Goal: Task Accomplishment & Management: Complete application form

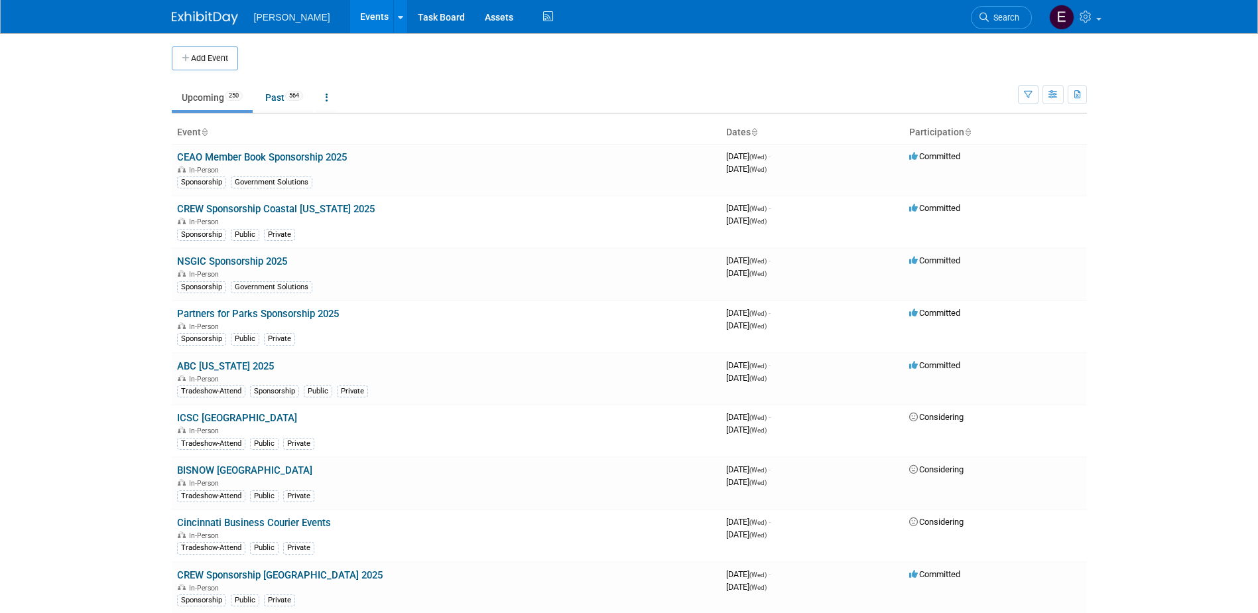
click at [182, 53] on button "Add Event" at bounding box center [205, 58] width 66 height 24
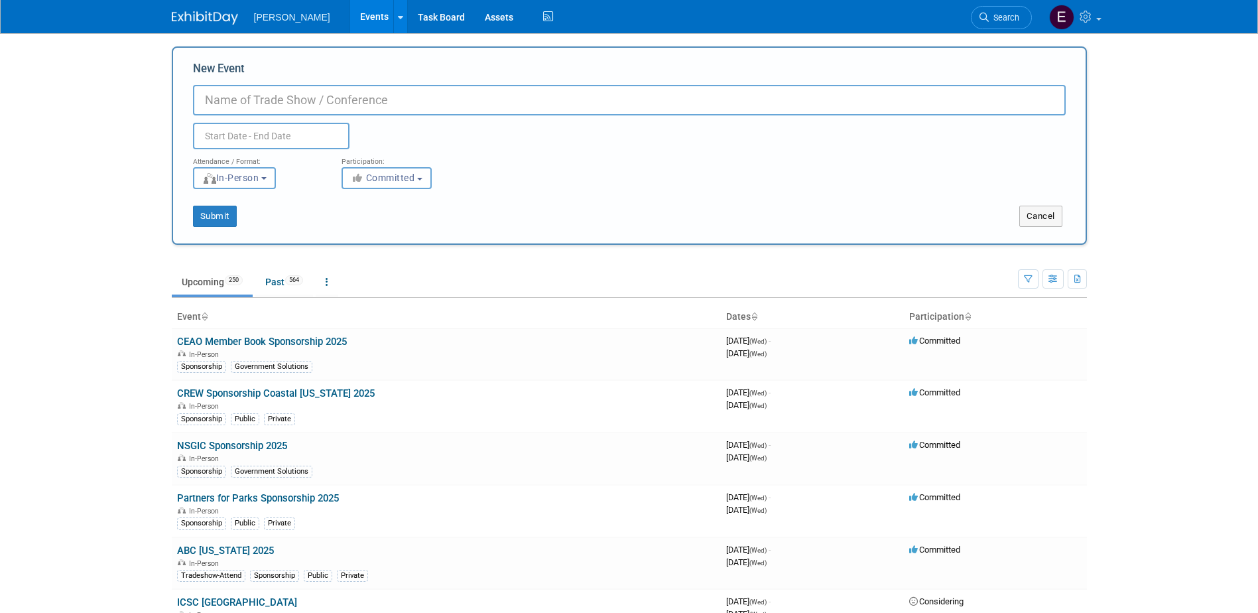
paste input "https://bdny.com/bookyourhotel/"
type input "https://bdny.com/bookyourhotel/"
drag, startPoint x: 419, startPoint y: 107, endPoint x: -54, endPoint y: 96, distance: 473.1
click at [0, 96] on html "Woolpert Events Add Event Bulk Upload Events Shareable Event Boards Recently Vi…" at bounding box center [629, 306] width 1258 height 613
click at [286, 103] on input "New Event" at bounding box center [629, 100] width 873 height 31
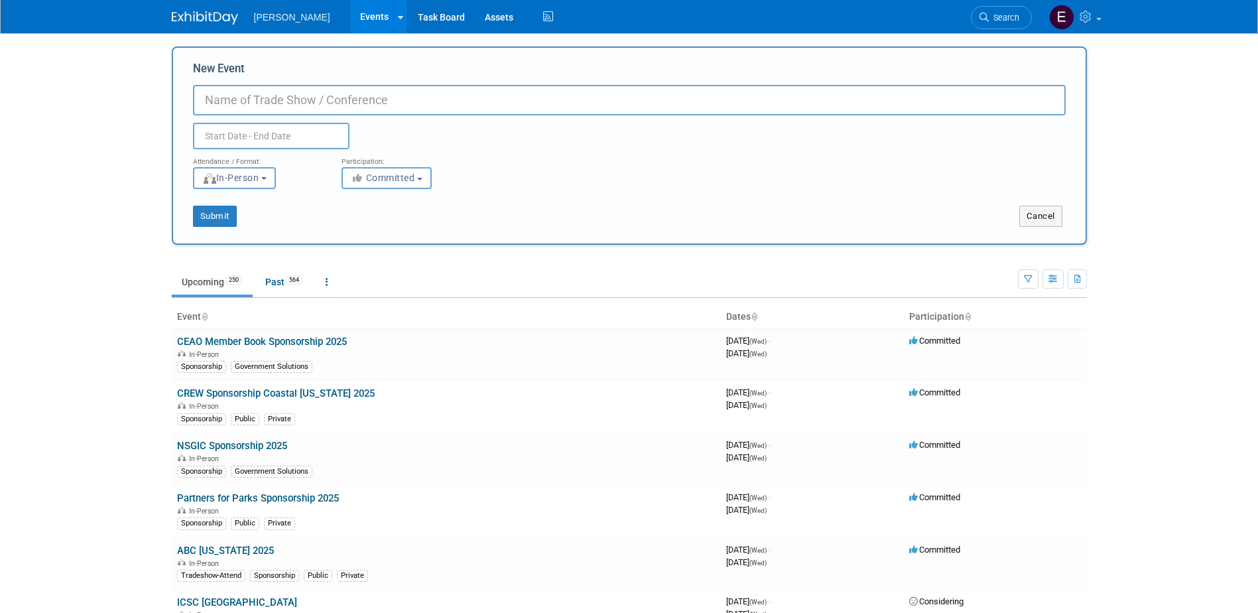
paste input "Boutique Design [US_STATE] (BDNY)"
type input "Boutique Design [US_STATE] (BDNY)"
click at [281, 131] on input "text" at bounding box center [271, 136] width 157 height 27
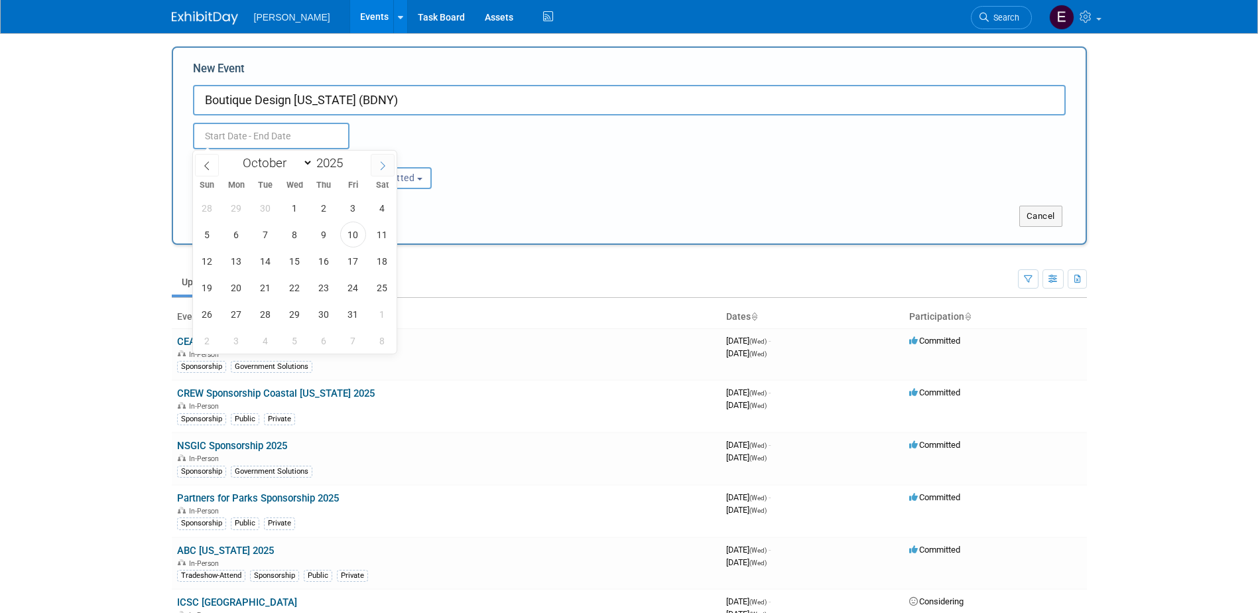
click at [381, 163] on icon at bounding box center [382, 165] width 9 height 9
click at [212, 163] on span at bounding box center [207, 165] width 24 height 23
select select "10"
click at [208, 267] on span "9" at bounding box center [207, 261] width 26 height 26
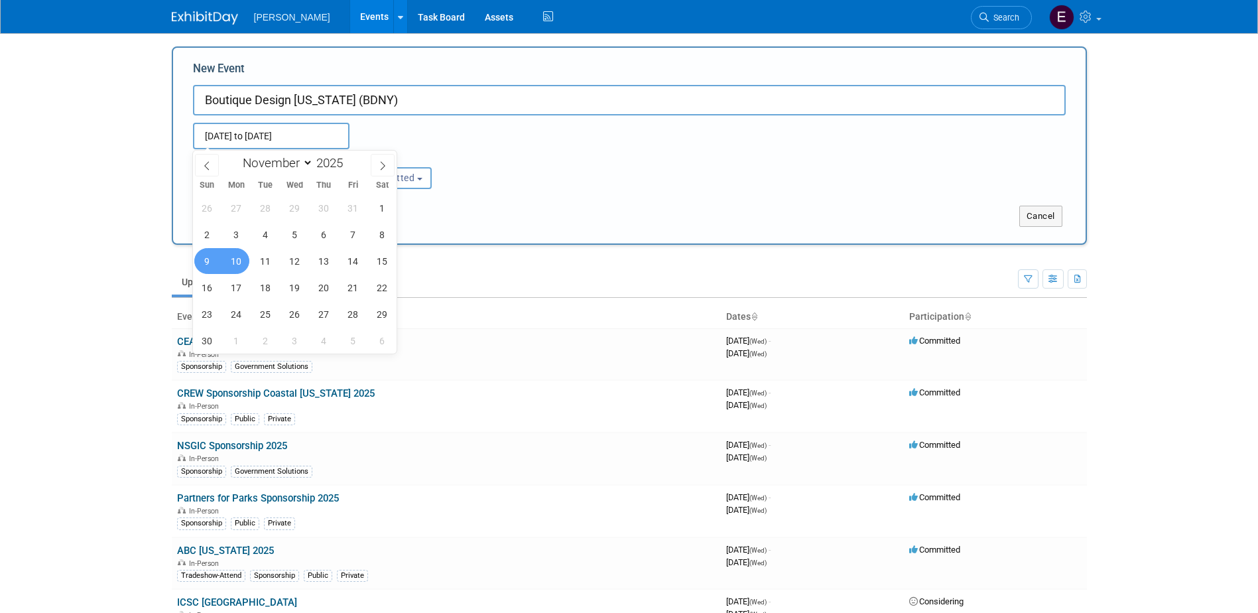
click at [246, 263] on span "10" at bounding box center [237, 261] width 26 height 26
type input "[DATE] to [DATE]"
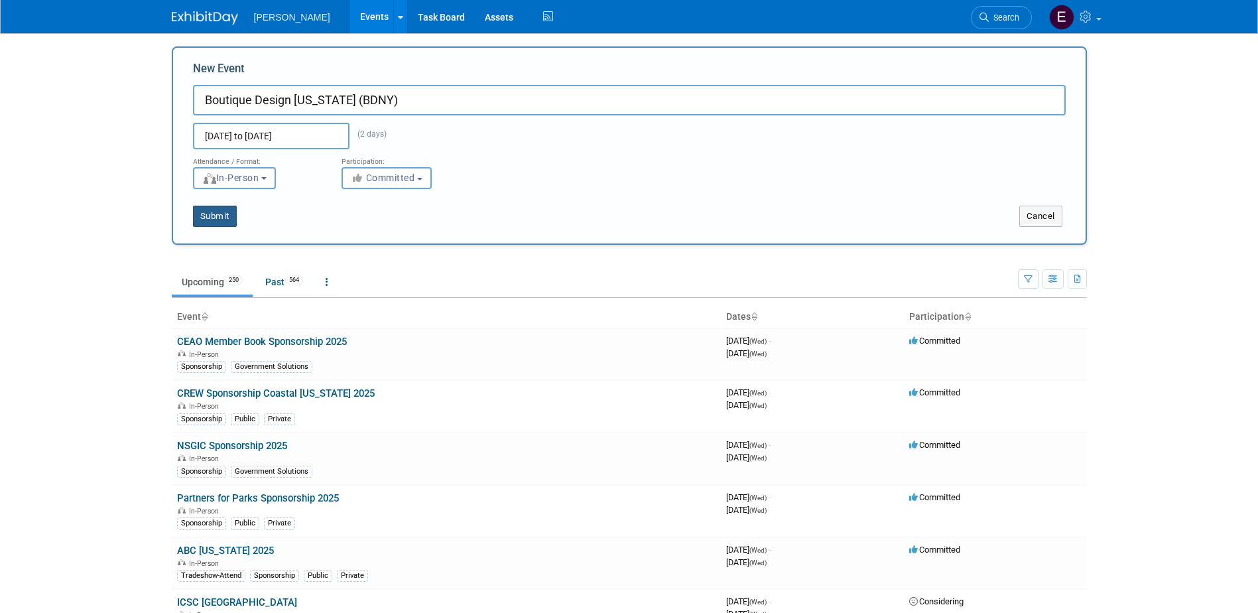
click at [212, 218] on button "Submit" at bounding box center [215, 216] width 44 height 21
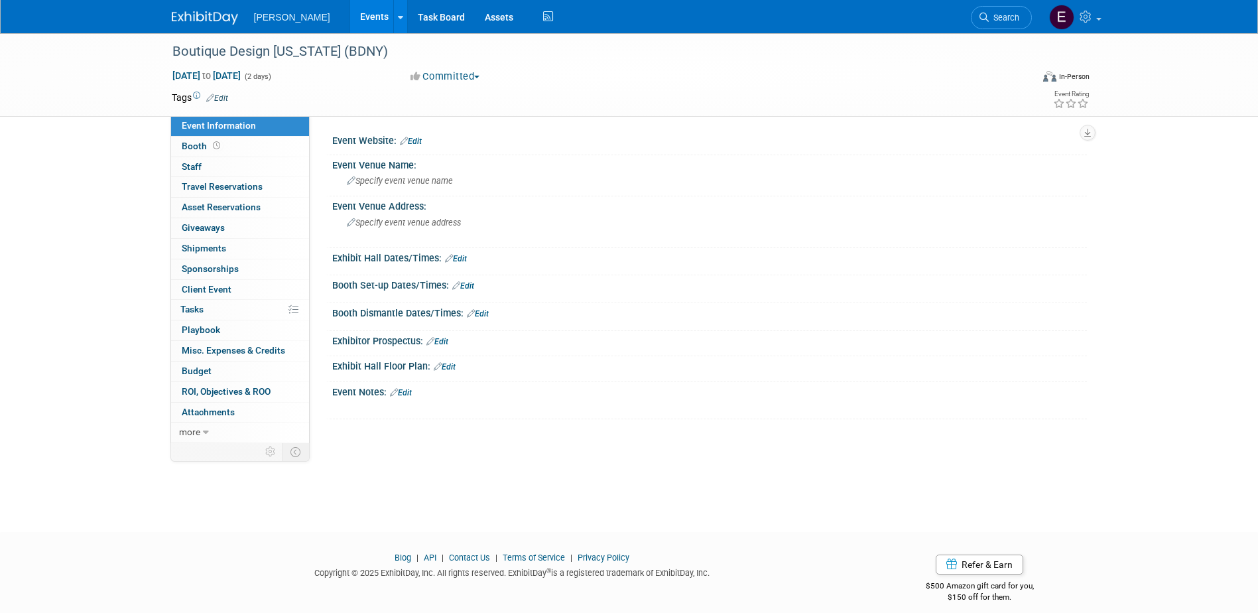
click at [217, 99] on link "Edit" at bounding box center [217, 98] width 22 height 9
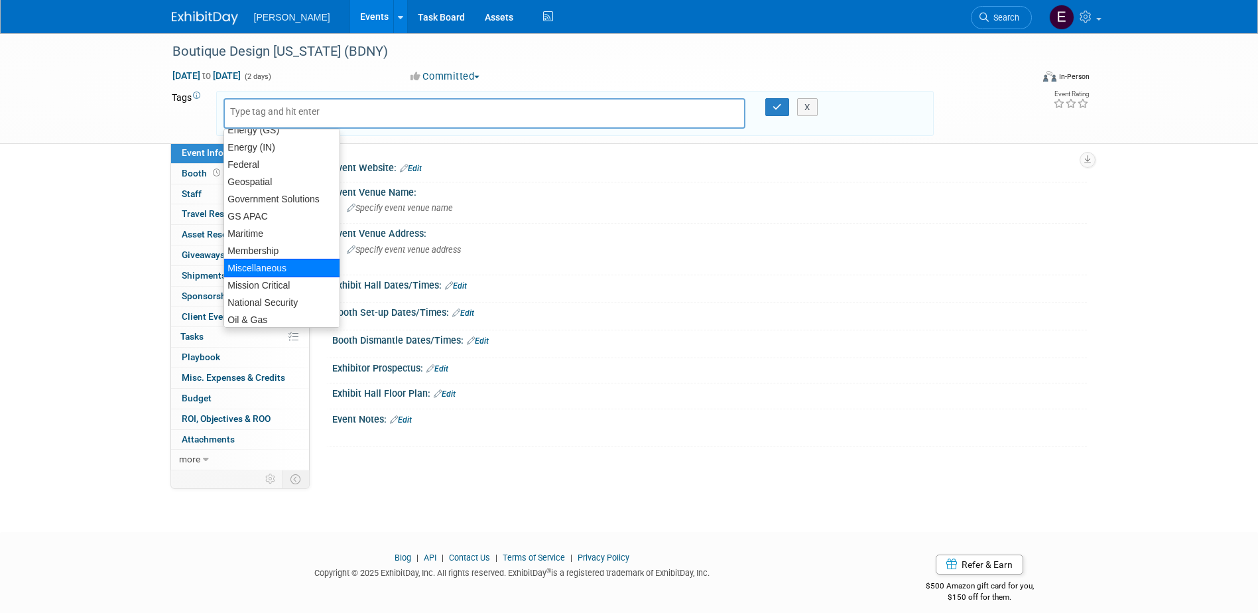
scroll to position [292, 0]
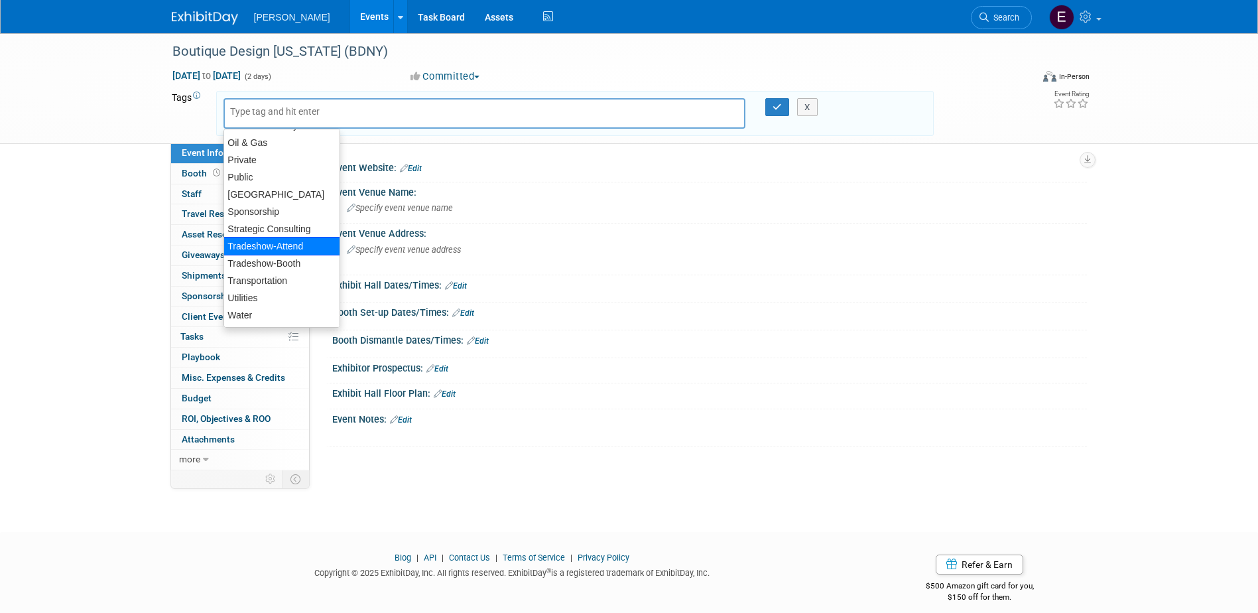
click at [279, 243] on div "Tradeshow-Attend" at bounding box center [282, 246] width 117 height 19
type input "Tradeshow-Attend"
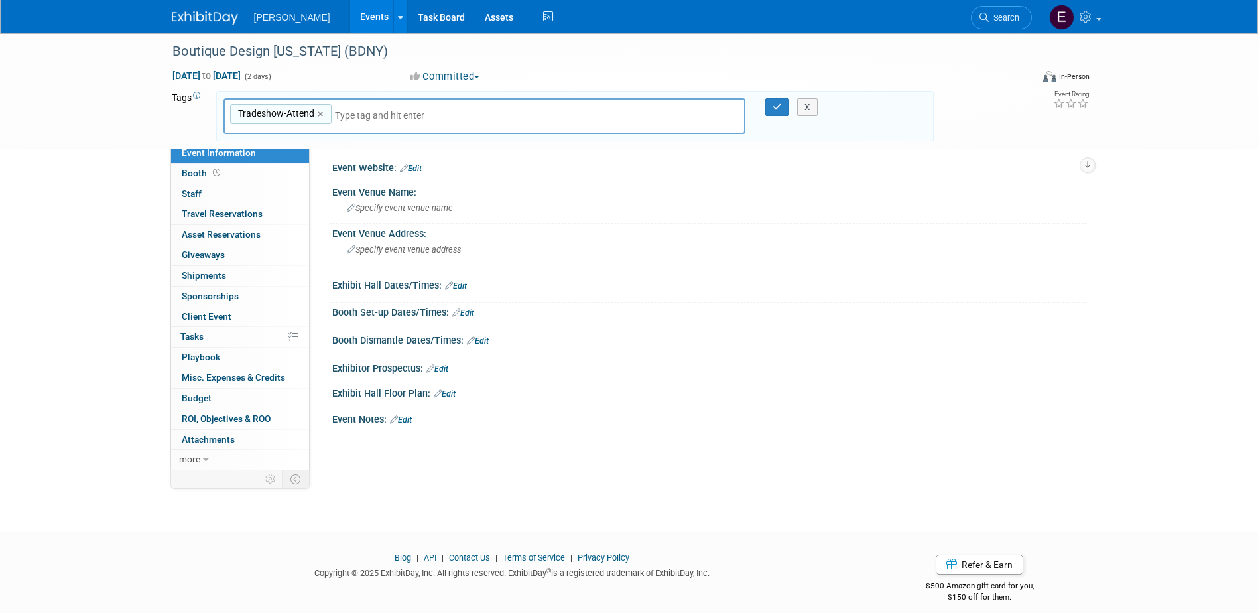
click at [356, 110] on input "text" at bounding box center [428, 115] width 186 height 13
type input "p"
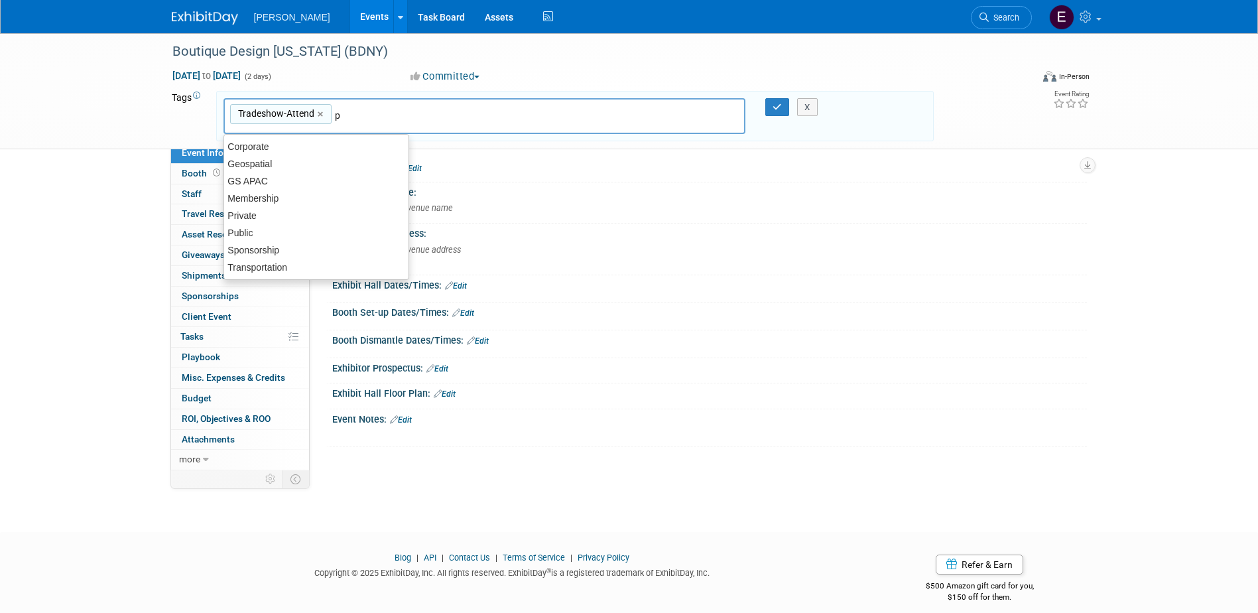
scroll to position [0, 0]
click at [321, 226] on div "Public" at bounding box center [317, 233] width 186 height 19
type input "Tradeshow-Attend, Public"
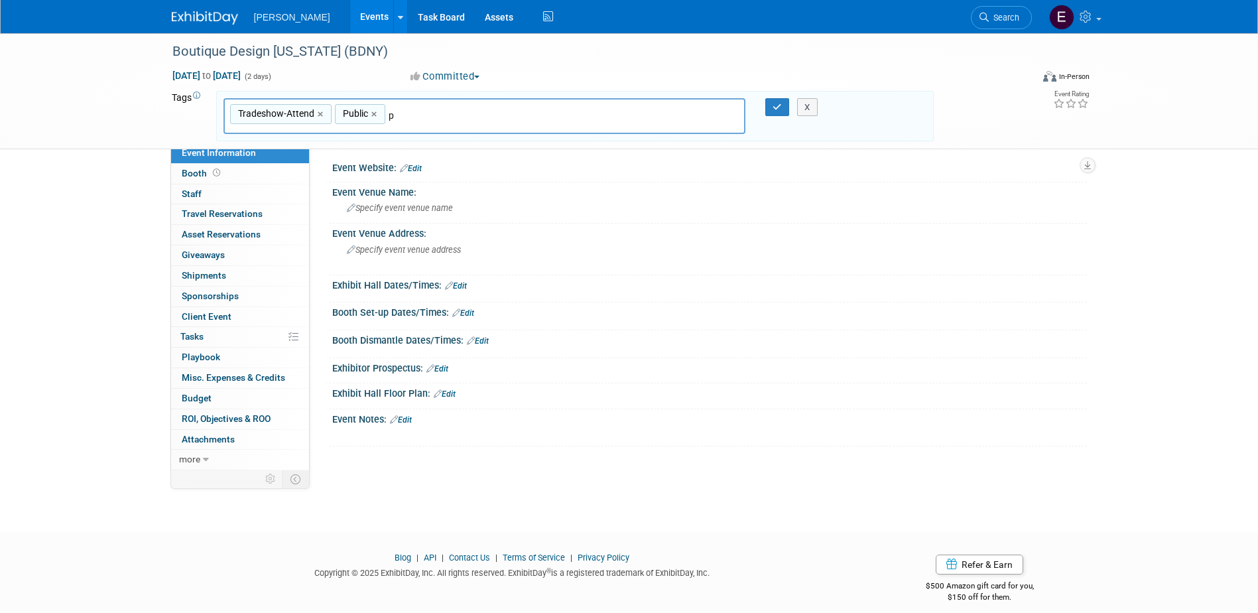
type input "pr"
click at [371, 149] on div "Private" at bounding box center [317, 147] width 186 height 19
type input "Tradeshow-Attend, Public, Private"
click at [775, 106] on icon "button" at bounding box center [777, 107] width 9 height 9
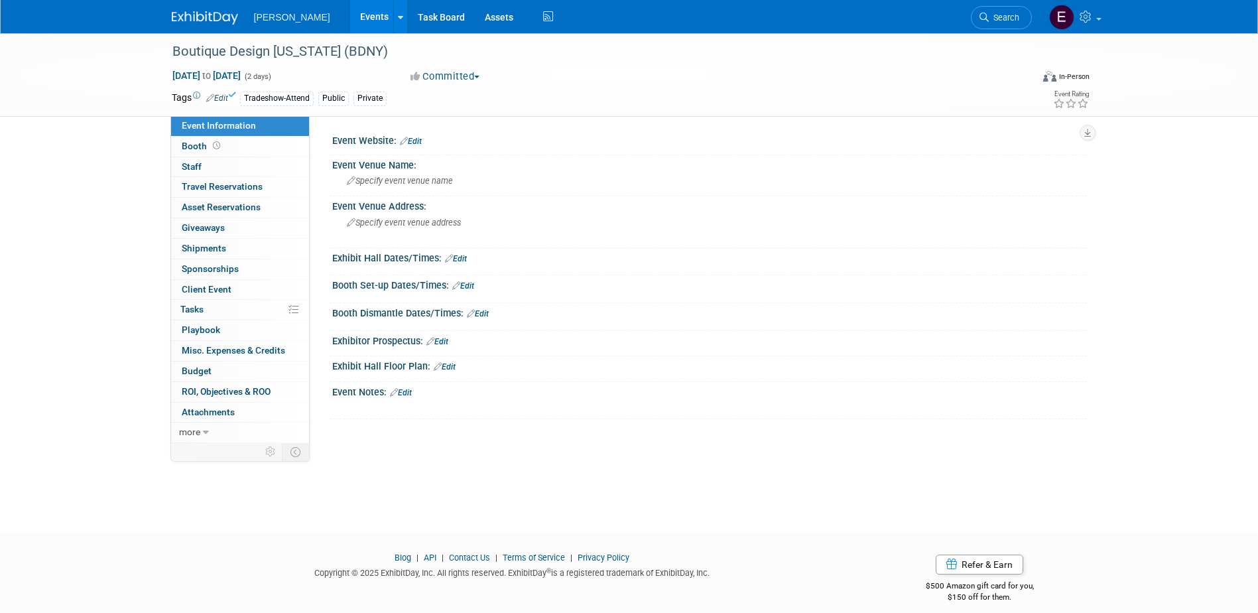
click at [413, 141] on link "Edit" at bounding box center [411, 141] width 22 height 9
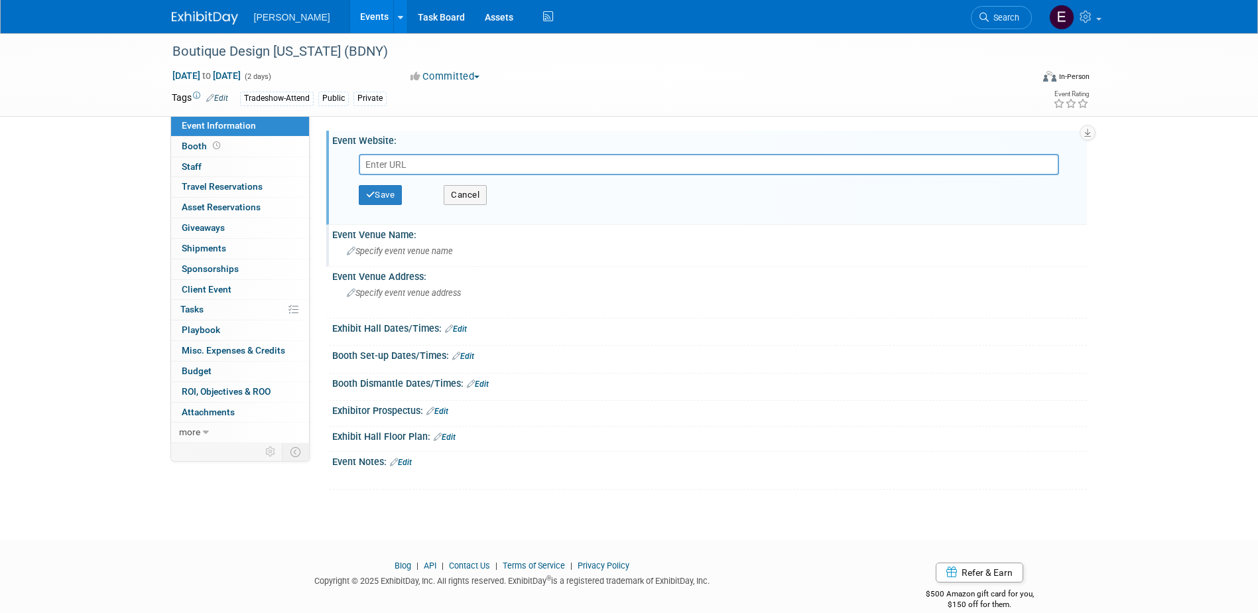
click at [410, 250] on span "Specify event venue name" at bounding box center [400, 251] width 106 height 10
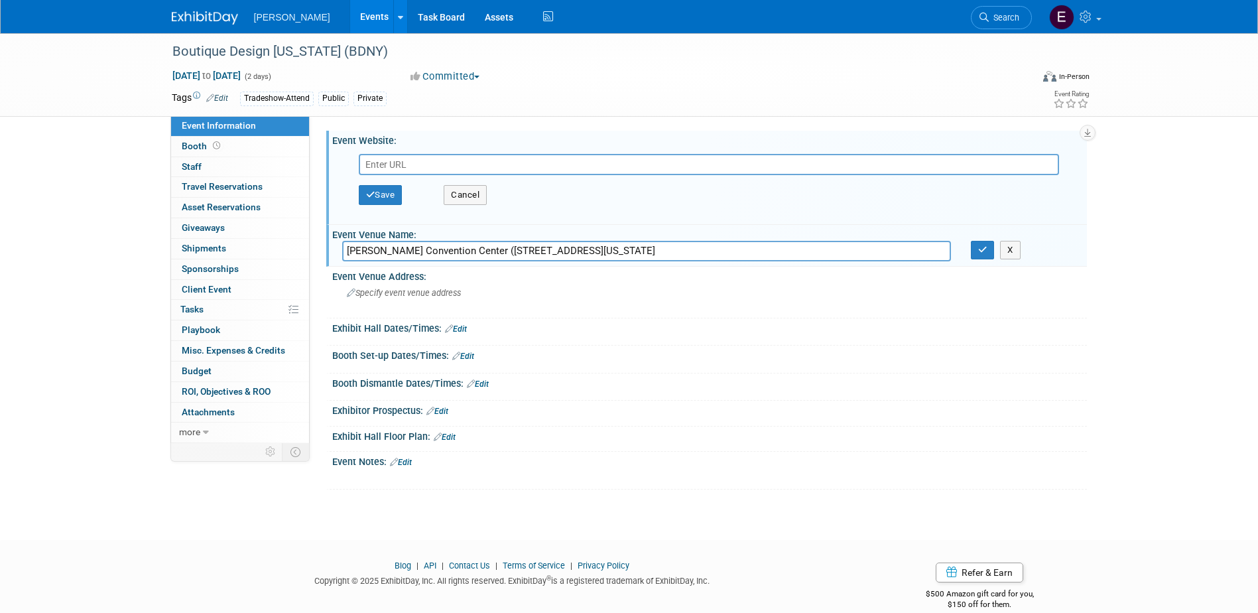
drag, startPoint x: 599, startPoint y: 252, endPoint x: 492, endPoint y: 251, distance: 106.8
click at [492, 251] on input "Jacob Javits Convention Center (655 W 34th St, New York, NY 10001" at bounding box center [646, 251] width 609 height 21
type input "Jacob Javits Convention Center"
click at [982, 252] on icon "button" at bounding box center [982, 249] width 9 height 9
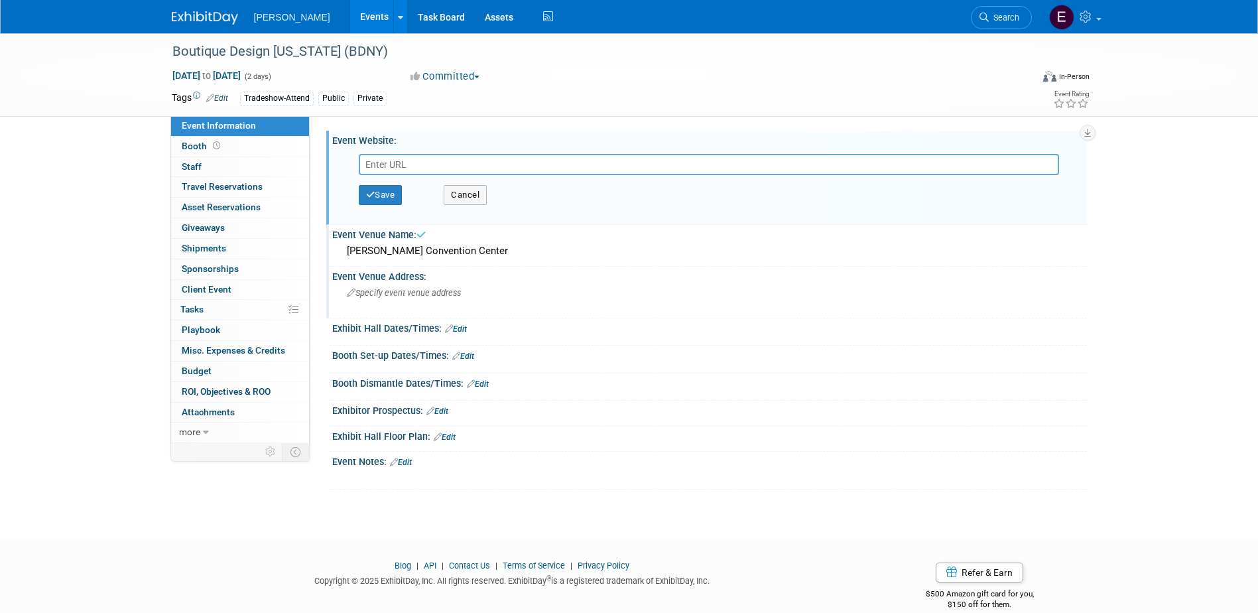
click at [432, 296] on span "Specify event venue address" at bounding box center [404, 293] width 114 height 10
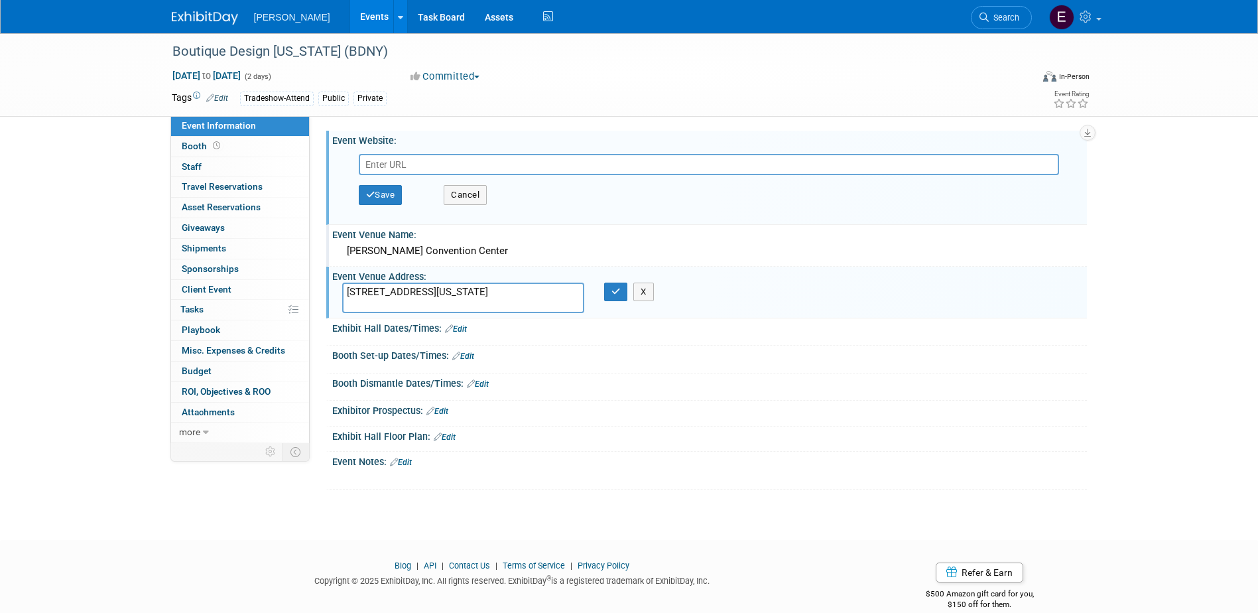
drag, startPoint x: 413, startPoint y: 291, endPoint x: 533, endPoint y: 295, distance: 120.1
click at [413, 291] on textarea "655 W 34th St, New York, NY 10001" at bounding box center [463, 298] width 242 height 31
click at [413, 304] on textarea "655 W 34th St New York, NY 10001" at bounding box center [463, 298] width 242 height 31
type textarea "655 W 34th St New York, NY 10001"
click at [616, 293] on icon "button" at bounding box center [616, 291] width 9 height 9
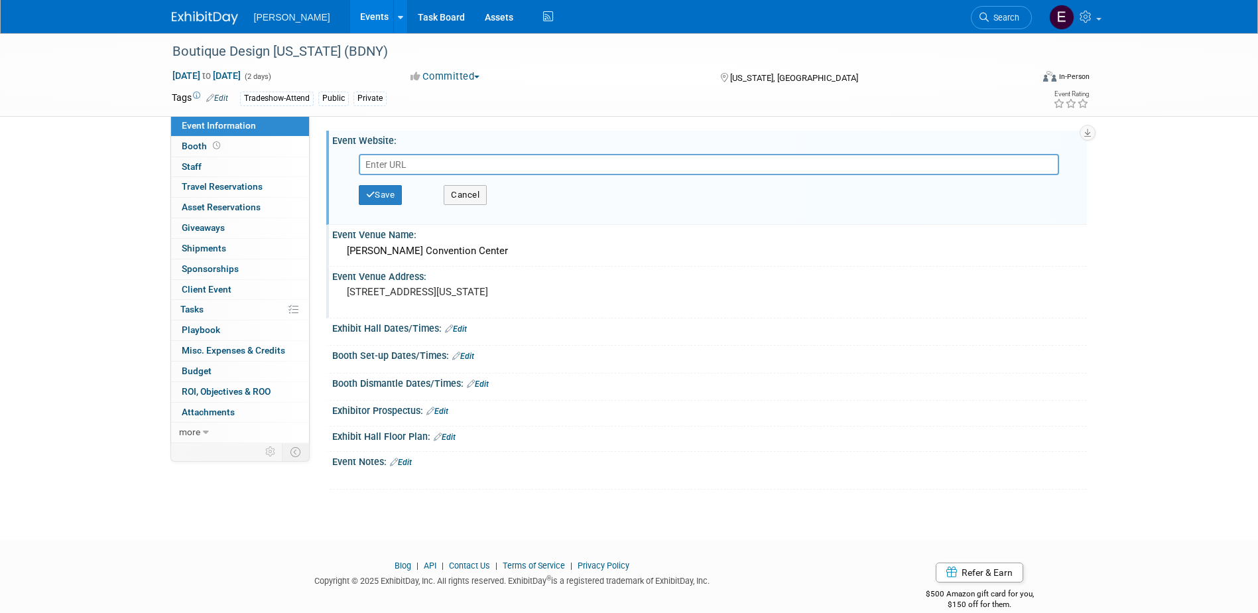
click at [520, 164] on input "text" at bounding box center [709, 164] width 700 height 21
paste input "https://bdny.com/"
type input "https://bdny.com/"
click at [388, 190] on button "Save" at bounding box center [381, 195] width 44 height 20
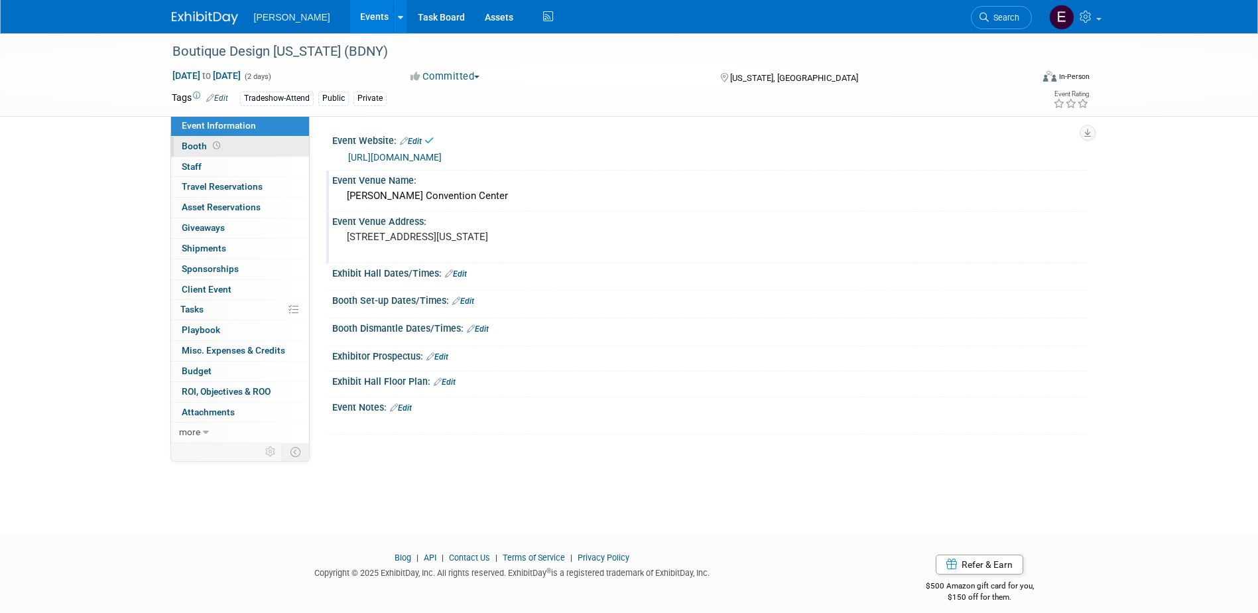
click at [250, 141] on link "Booth" at bounding box center [240, 147] width 138 height 20
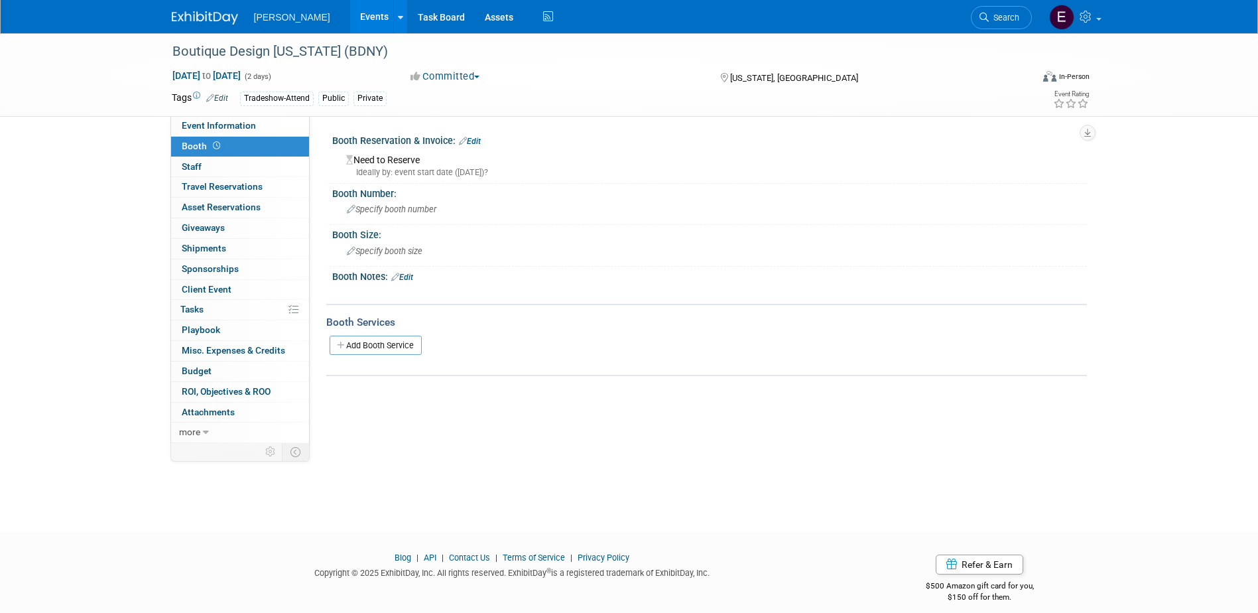
click at [477, 139] on link "Edit" at bounding box center [470, 141] width 22 height 9
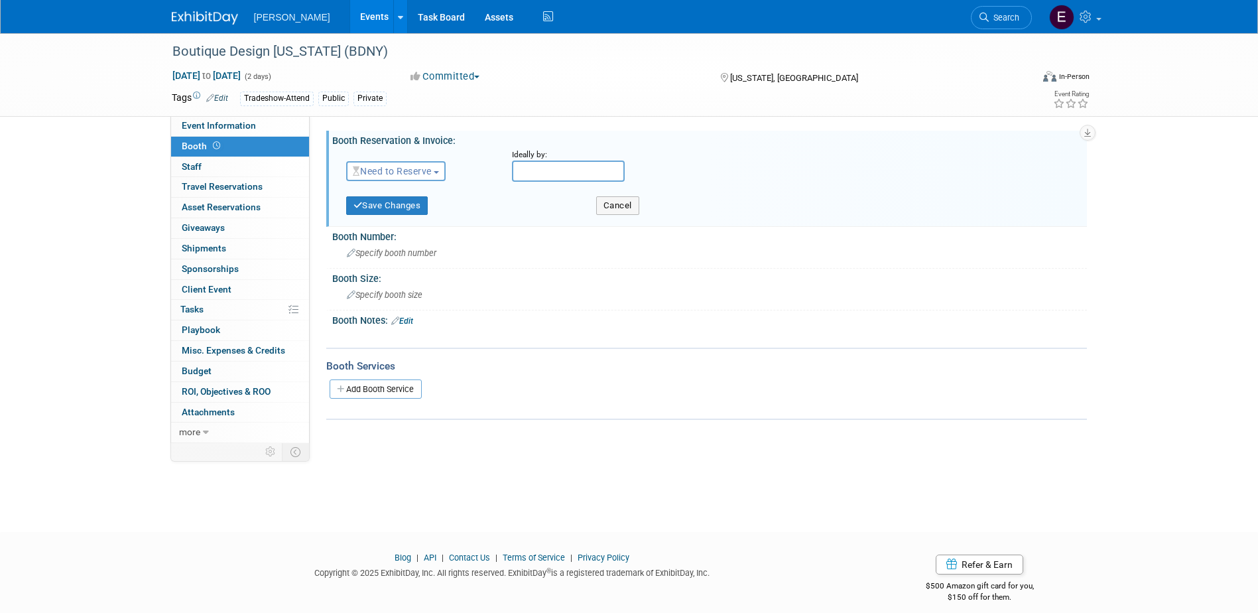
click at [427, 168] on span "Need to Reserve" at bounding box center [392, 171] width 79 height 11
click at [413, 230] on link "No Reservation Required" at bounding box center [418, 231] width 142 height 19
click at [395, 207] on button "Save Changes" at bounding box center [387, 205] width 82 height 19
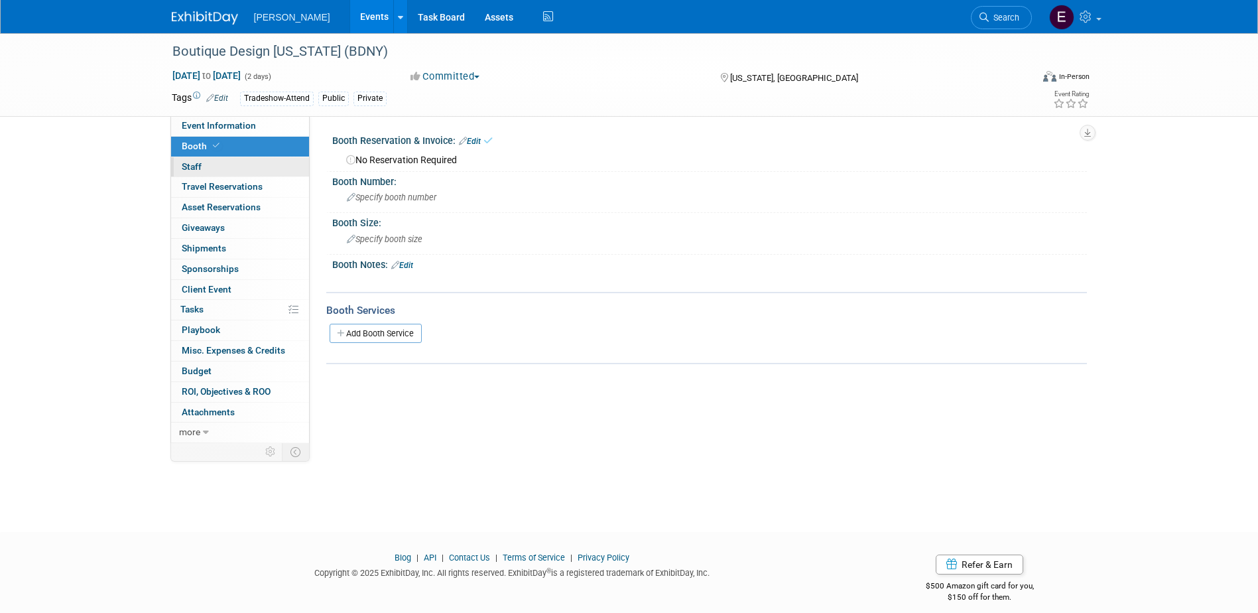
click at [224, 161] on link "0 Staff 0" at bounding box center [240, 167] width 138 height 20
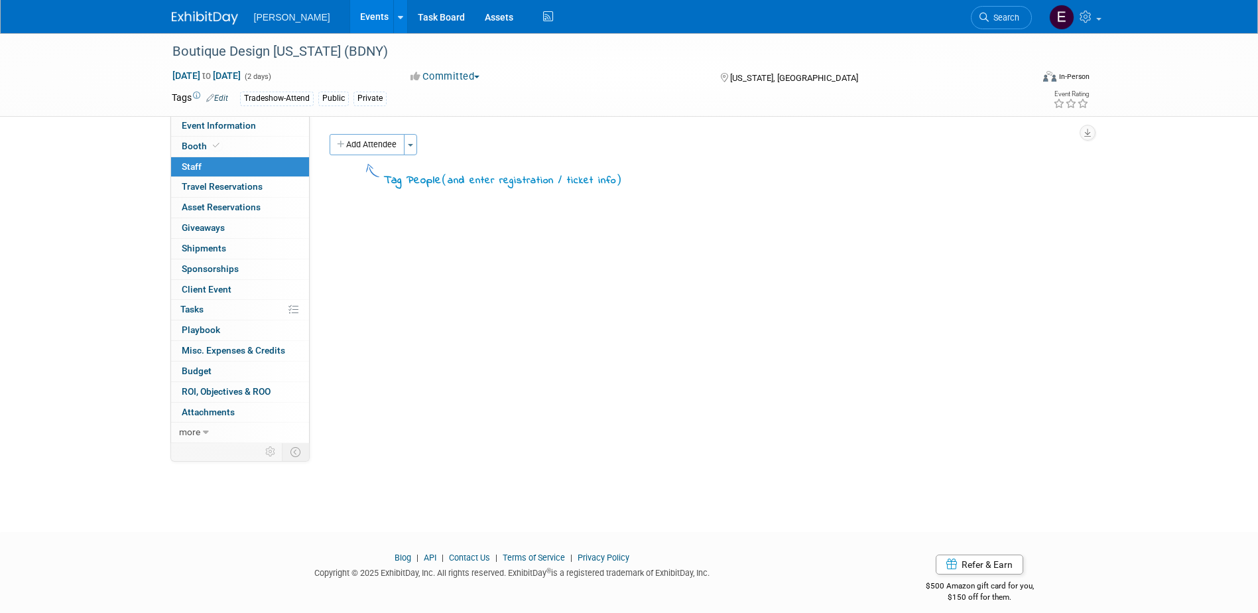
click at [367, 139] on button "Add Attendee" at bounding box center [367, 144] width 75 height 21
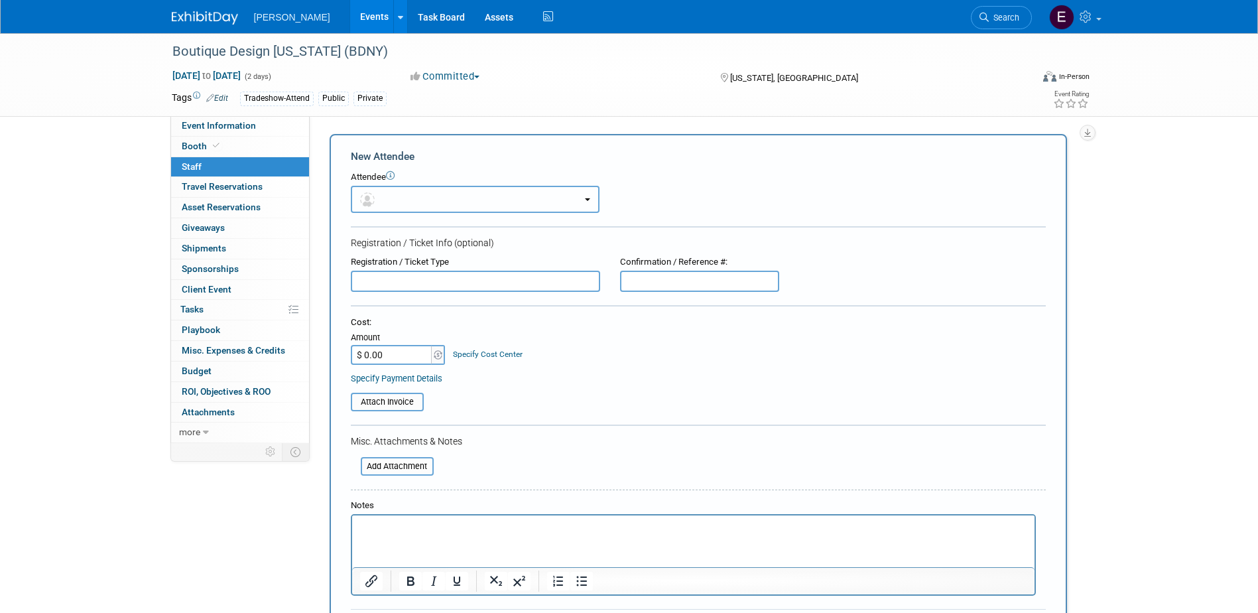
click at [405, 195] on button "button" at bounding box center [475, 199] width 249 height 27
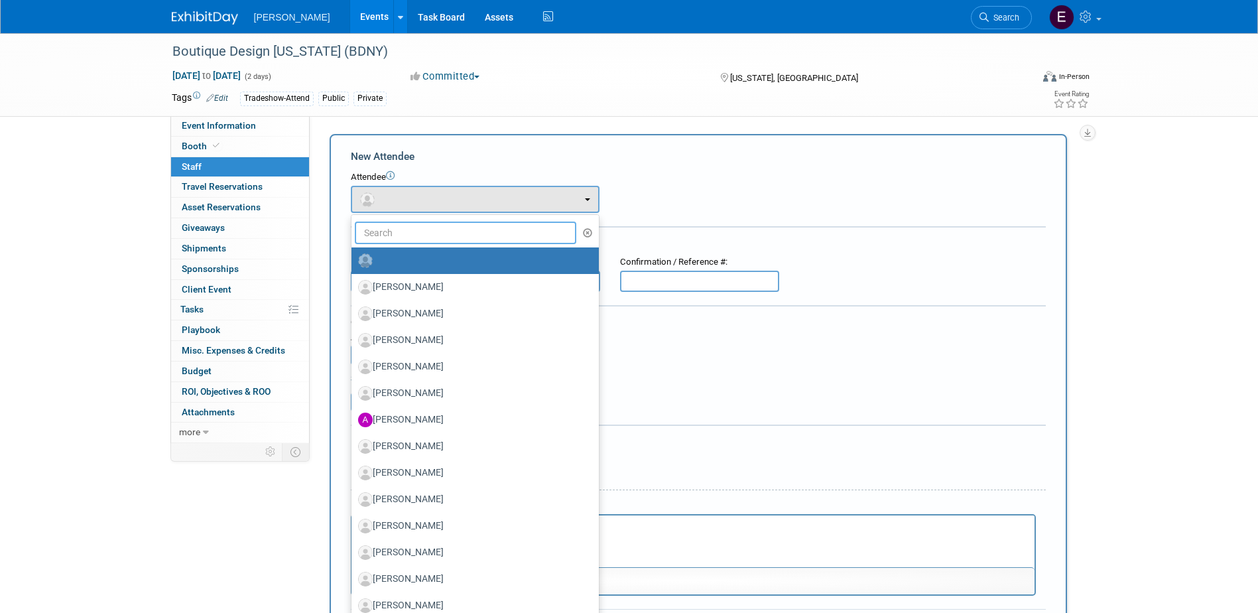
click at [417, 229] on input "text" at bounding box center [466, 233] width 222 height 23
type input "reber"
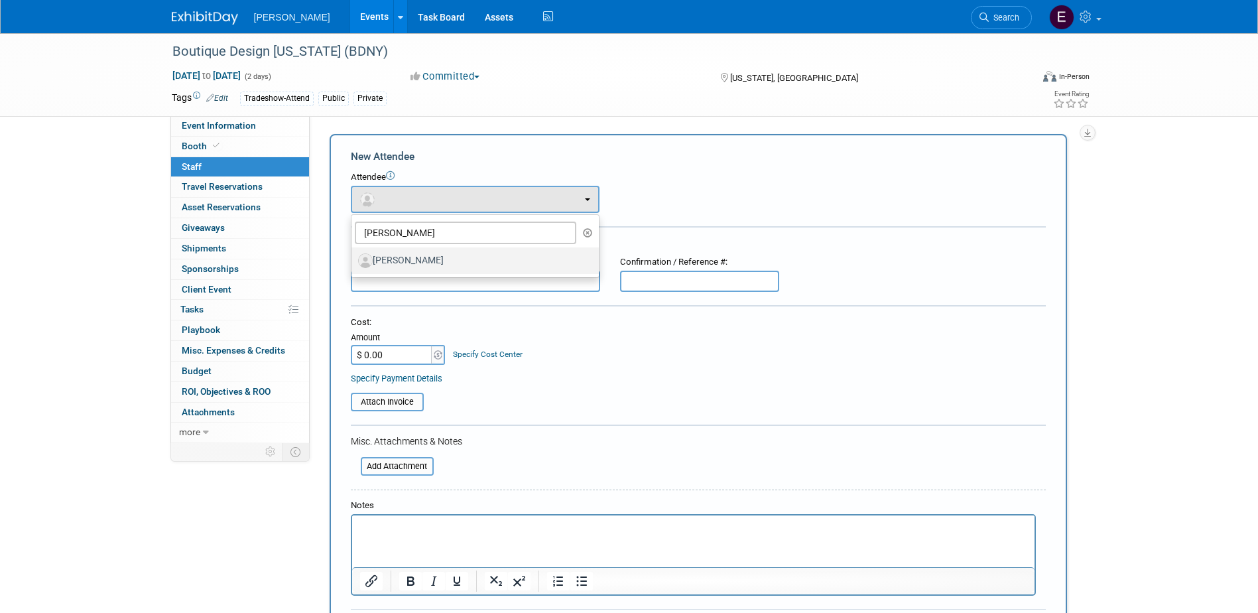
click at [419, 263] on label "Tim Reber" at bounding box center [472, 260] width 228 height 21
click at [354, 263] on input "Tim Reber" at bounding box center [349, 259] width 9 height 9
select select "9a4ac485-24ec-49e3-b842-a791689b7d23"
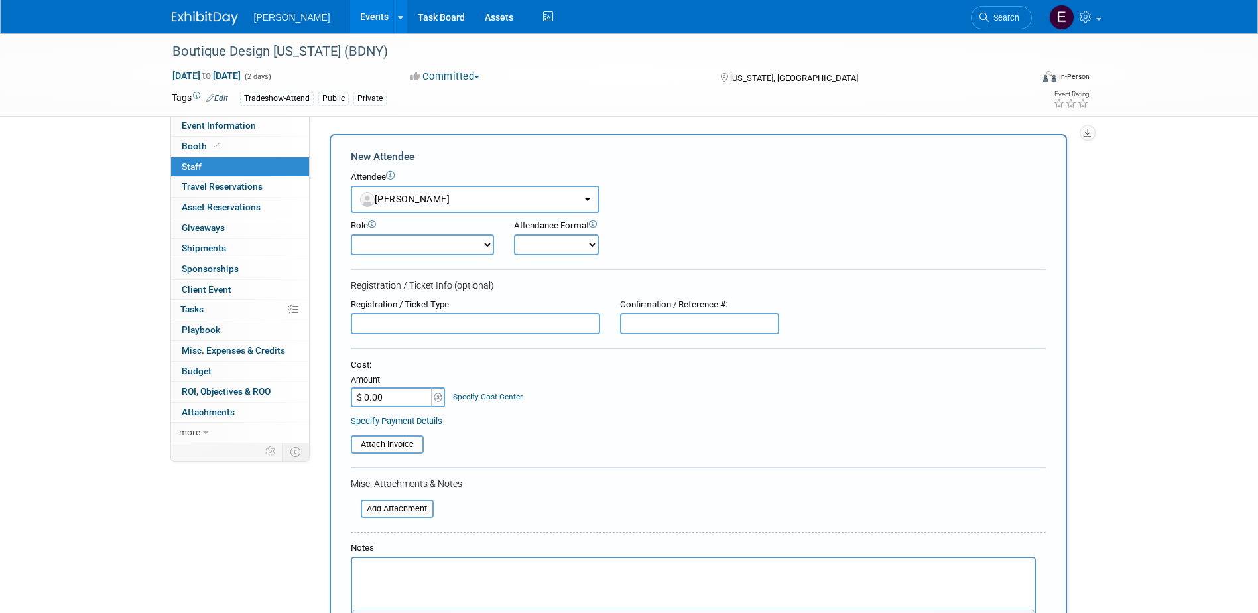
click at [384, 395] on input "$ 0.00" at bounding box center [392, 397] width 83 height 20
type input "$ 325.00"
click at [482, 397] on link "Specify Cost Center" at bounding box center [488, 396] width 70 height 9
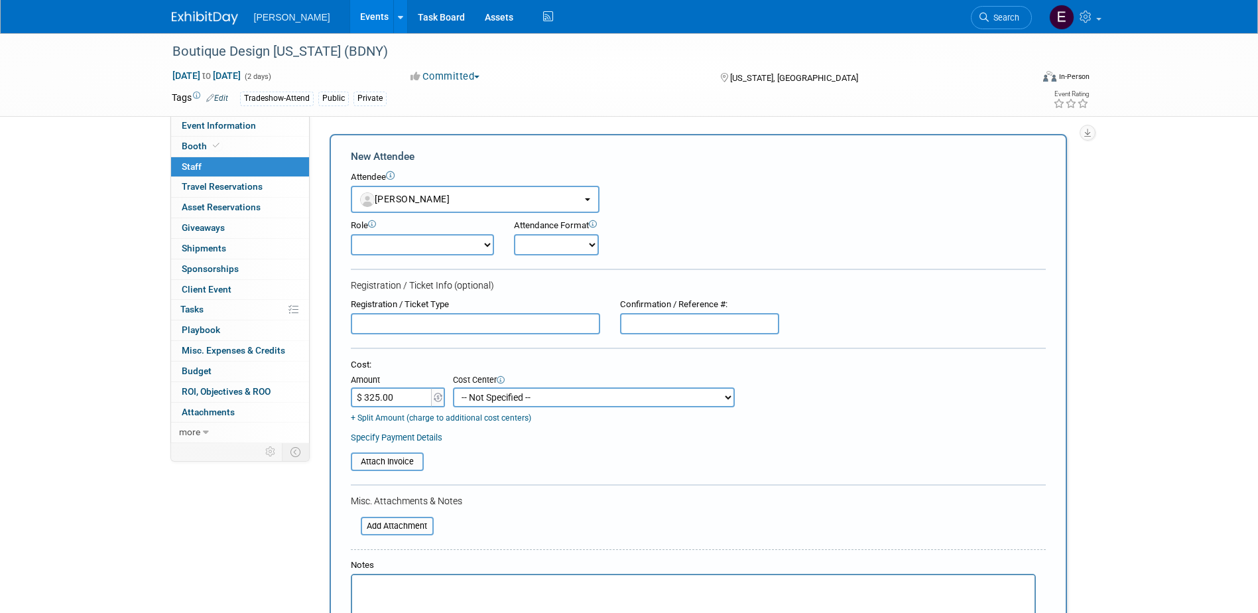
click at [482, 397] on select "-- Not Specified -- Advisory Services - Expenses_1001.502 Aerial Acquisition - …" at bounding box center [594, 397] width 282 height 20
select select "18966234"
click at [453, 387] on select "-- Not Specified -- Advisory Services - Expenses_1001.502 Aerial Acquisition - …" at bounding box center [594, 397] width 282 height 20
click at [436, 437] on link "Specify Payment Details" at bounding box center [397, 437] width 92 height 10
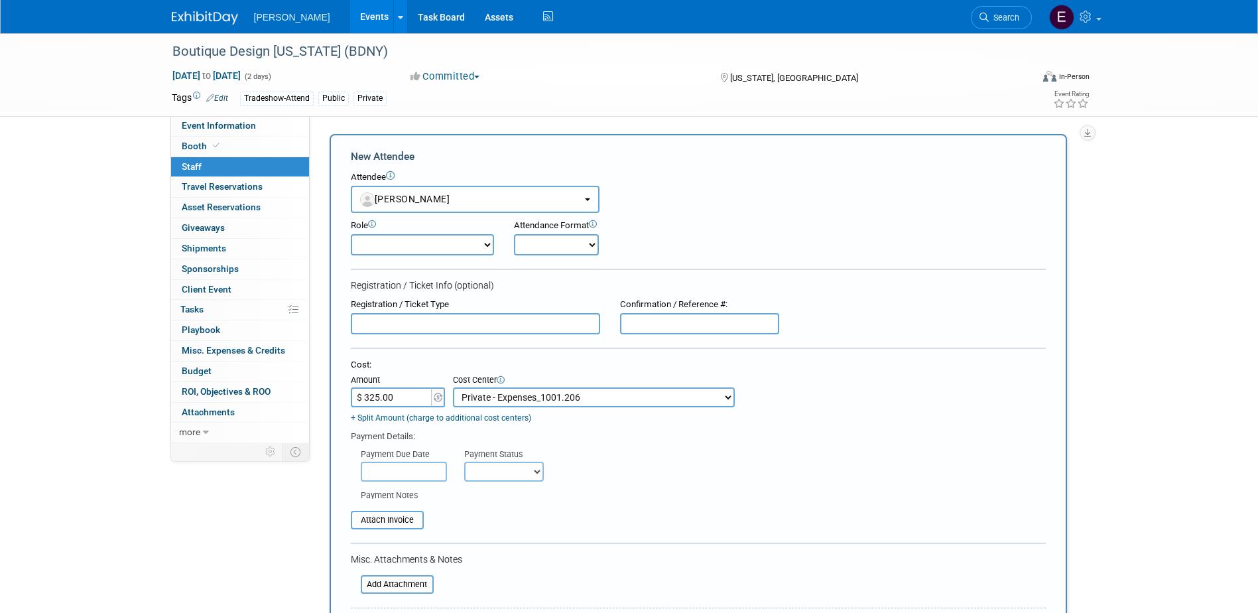
click at [509, 452] on div "Payment Status" at bounding box center [508, 454] width 89 height 13
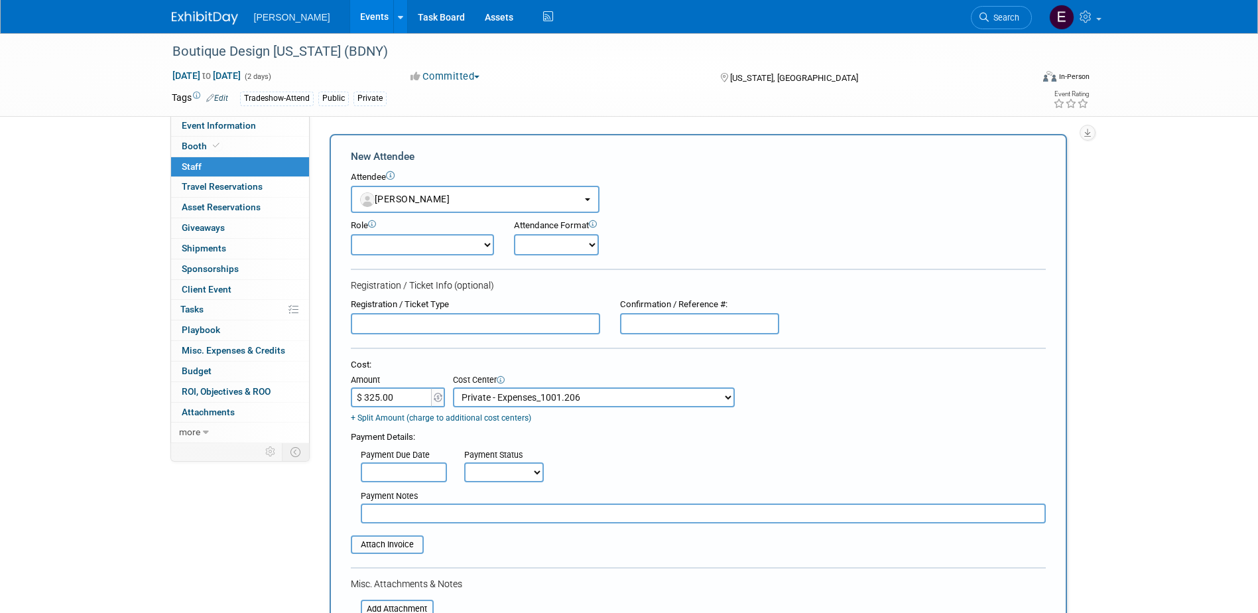
click at [514, 474] on select "Not Paid Yet Partially Paid Paid in Full" at bounding box center [504, 472] width 80 height 20
select select "1"
click at [464, 464] on select "Not Paid Yet Partially Paid Paid in Full" at bounding box center [504, 472] width 80 height 20
click at [482, 511] on input "text" at bounding box center [703, 513] width 685 height 20
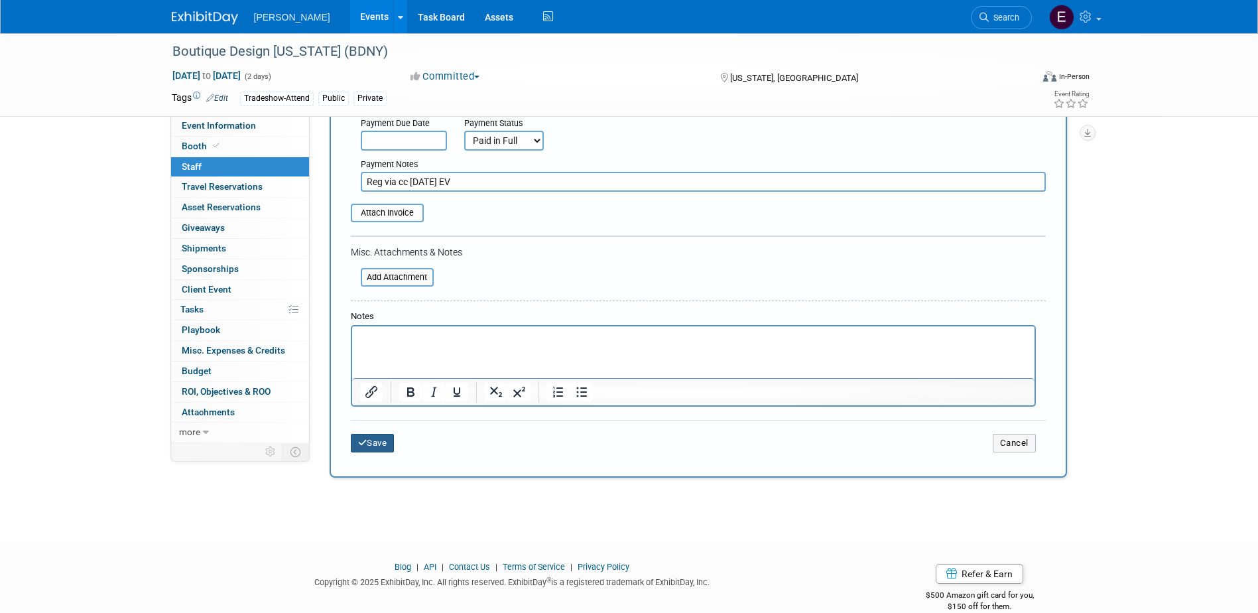
type input "Reg via cc 10/10/25 EV"
click at [375, 438] on button "Save" at bounding box center [373, 443] width 44 height 19
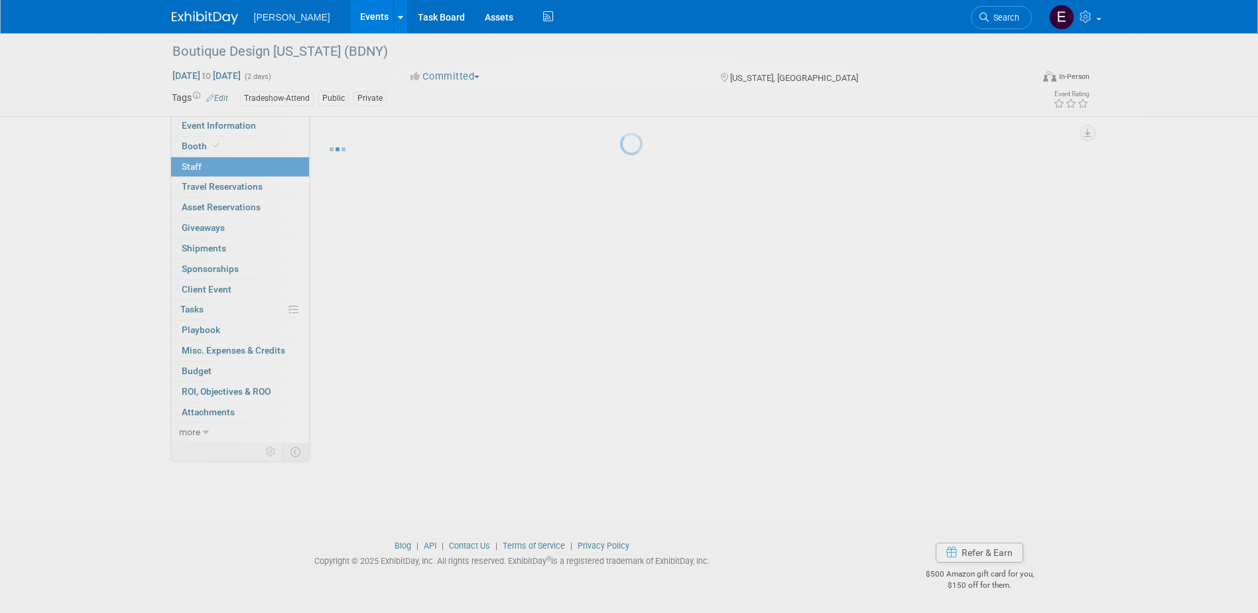
scroll to position [12, 0]
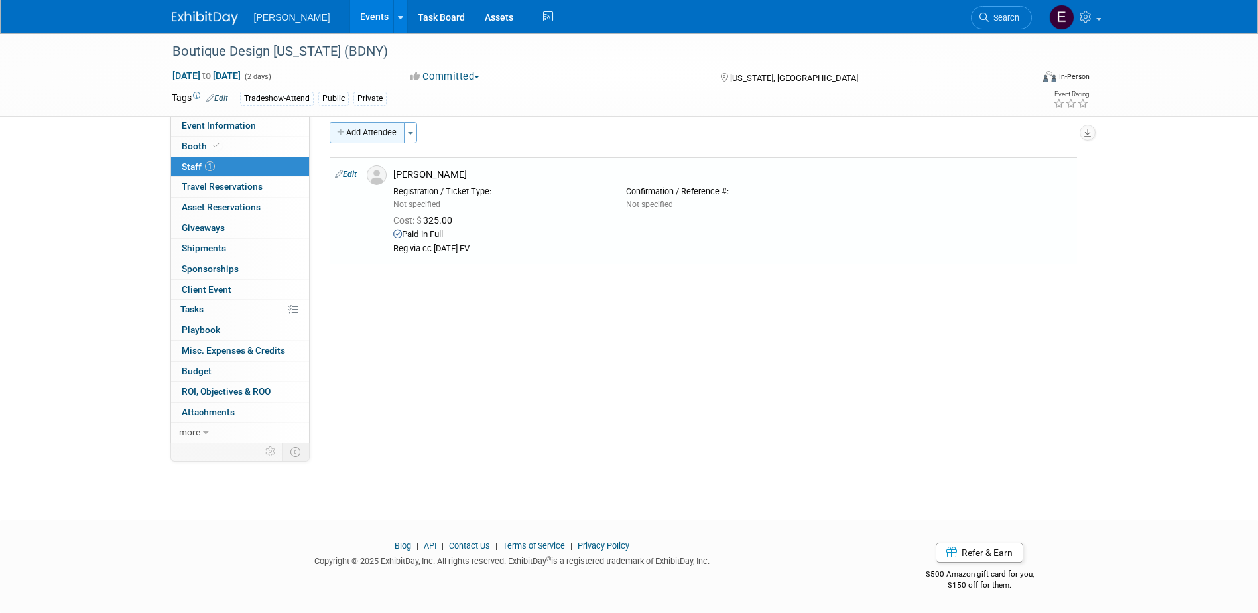
click at [366, 129] on button "Add Attendee" at bounding box center [367, 132] width 75 height 21
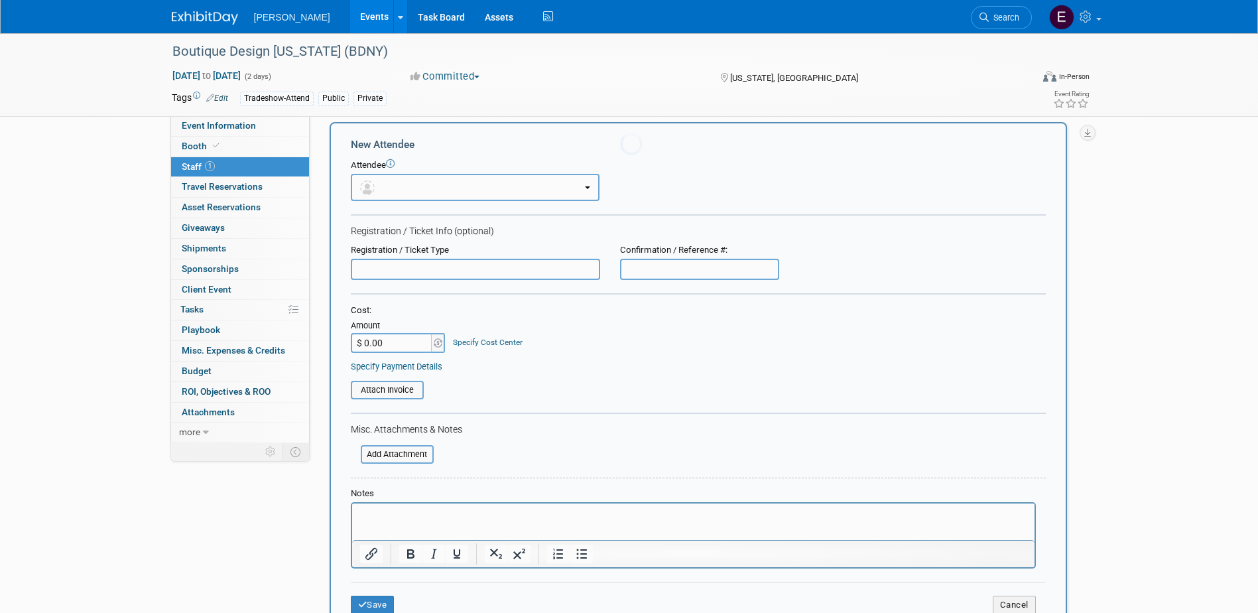
scroll to position [0, 0]
click at [393, 160] on icon at bounding box center [390, 163] width 9 height 9
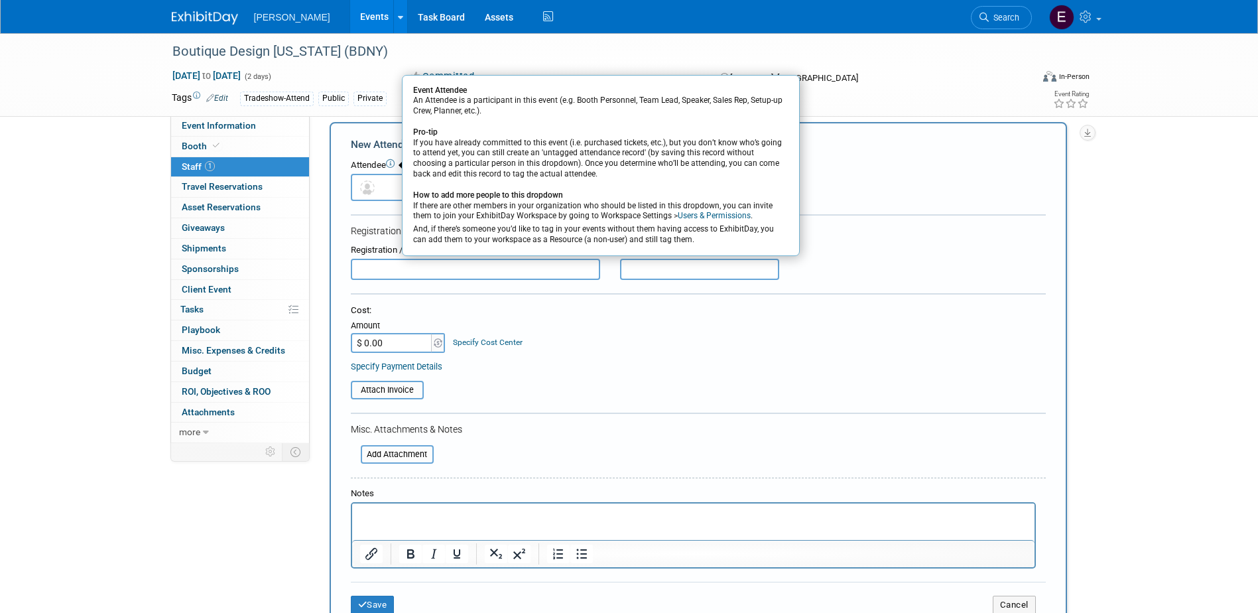
click at [681, 216] on link "Users & Permissions" at bounding box center [714, 215] width 73 height 9
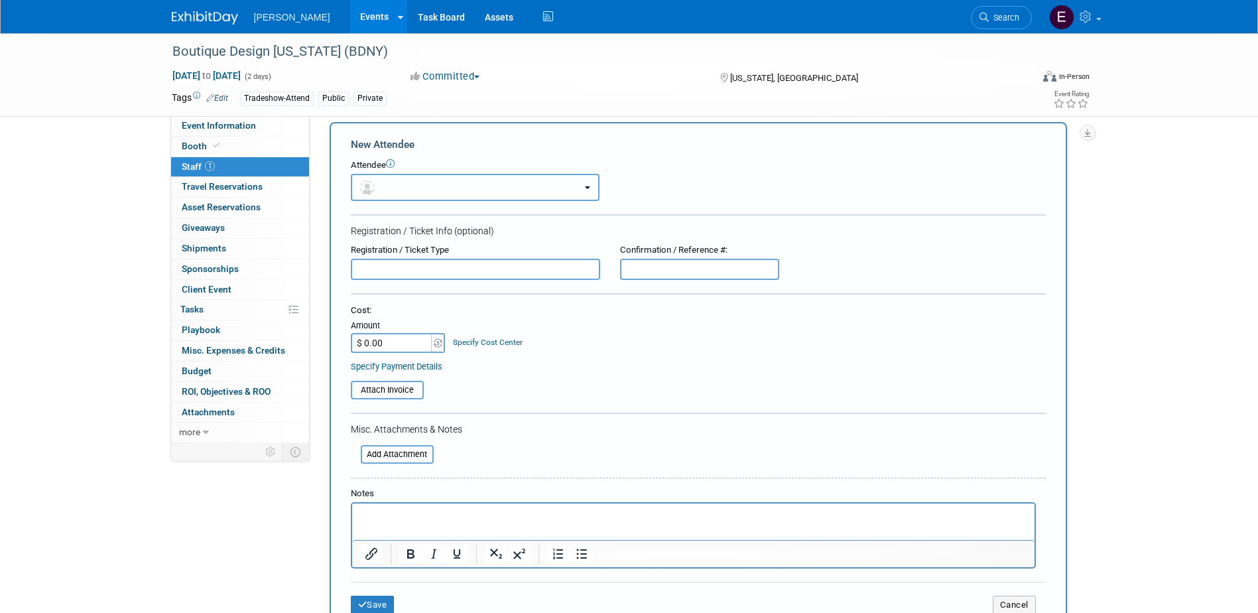
click at [414, 190] on button "button" at bounding box center [475, 187] width 249 height 27
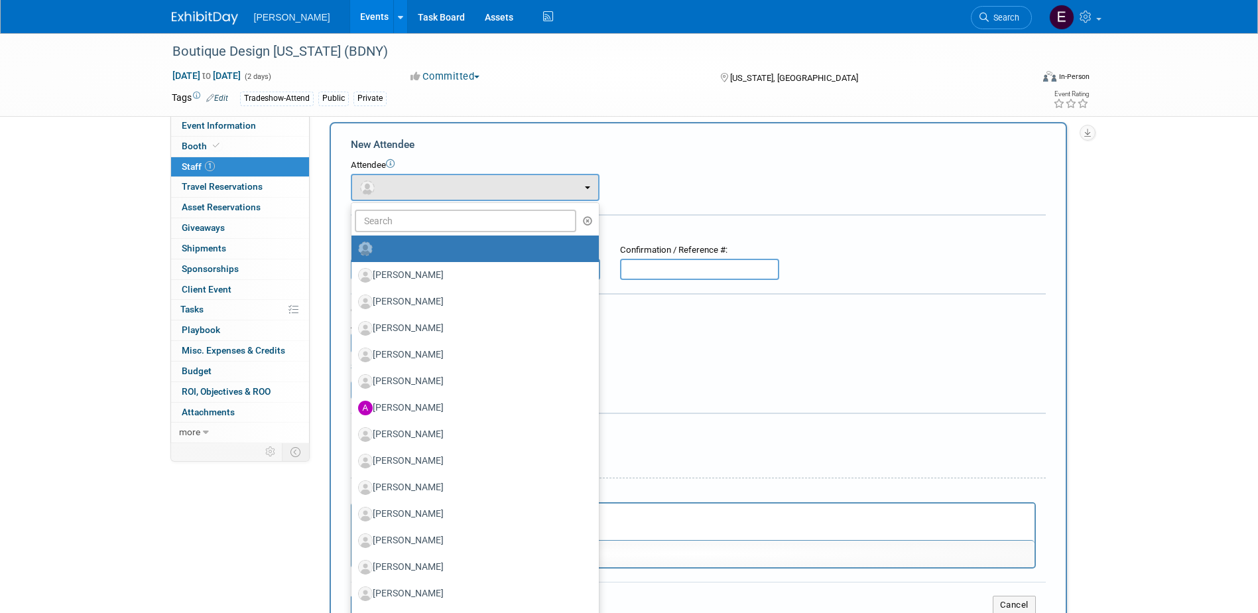
drag, startPoint x: 952, startPoint y: 378, endPoint x: 925, endPoint y: 396, distance: 33.1
click at [950, 376] on div "Attach Invoice" at bounding box center [698, 385] width 695 height 27
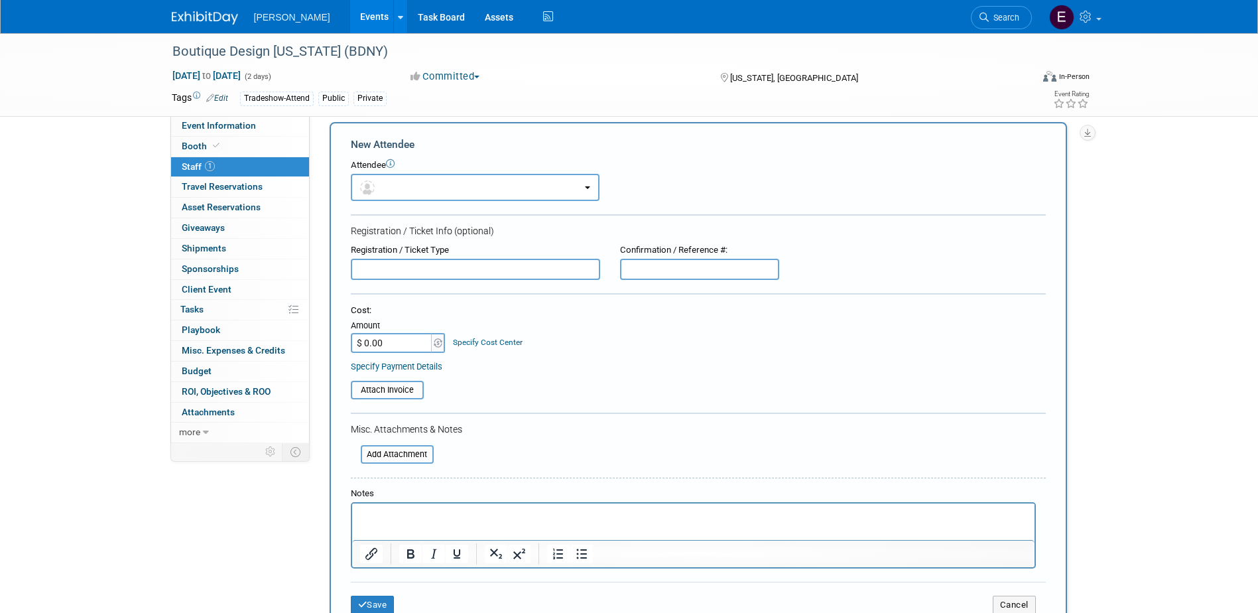
scroll to position [211, 0]
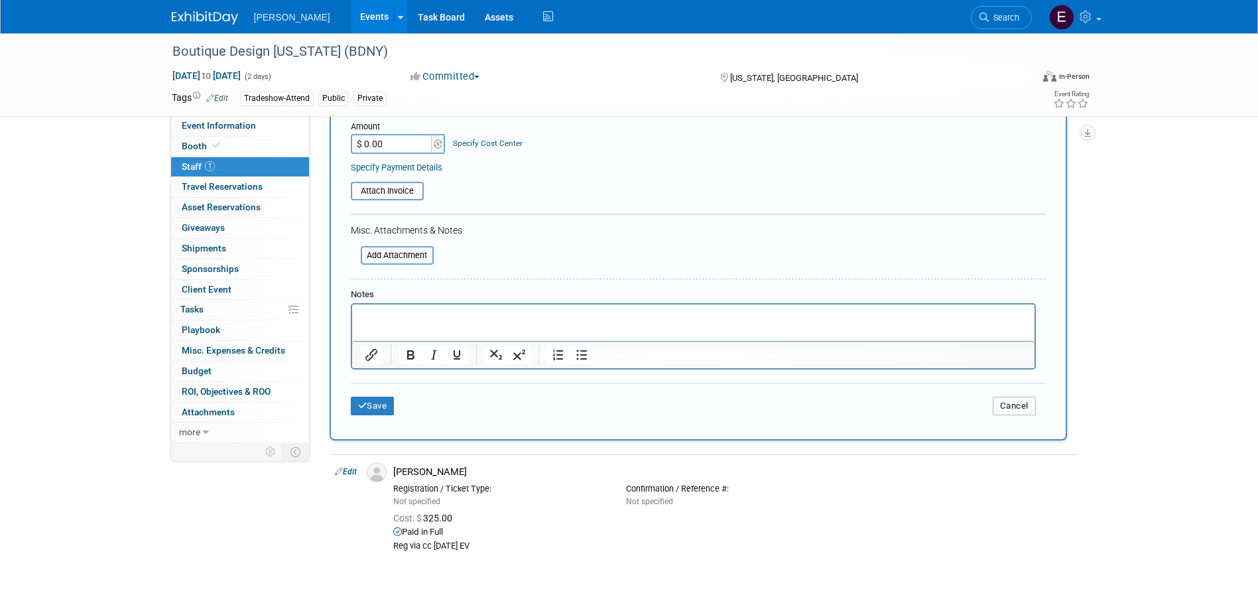
click at [1016, 404] on button "Cancel" at bounding box center [1014, 406] width 43 height 19
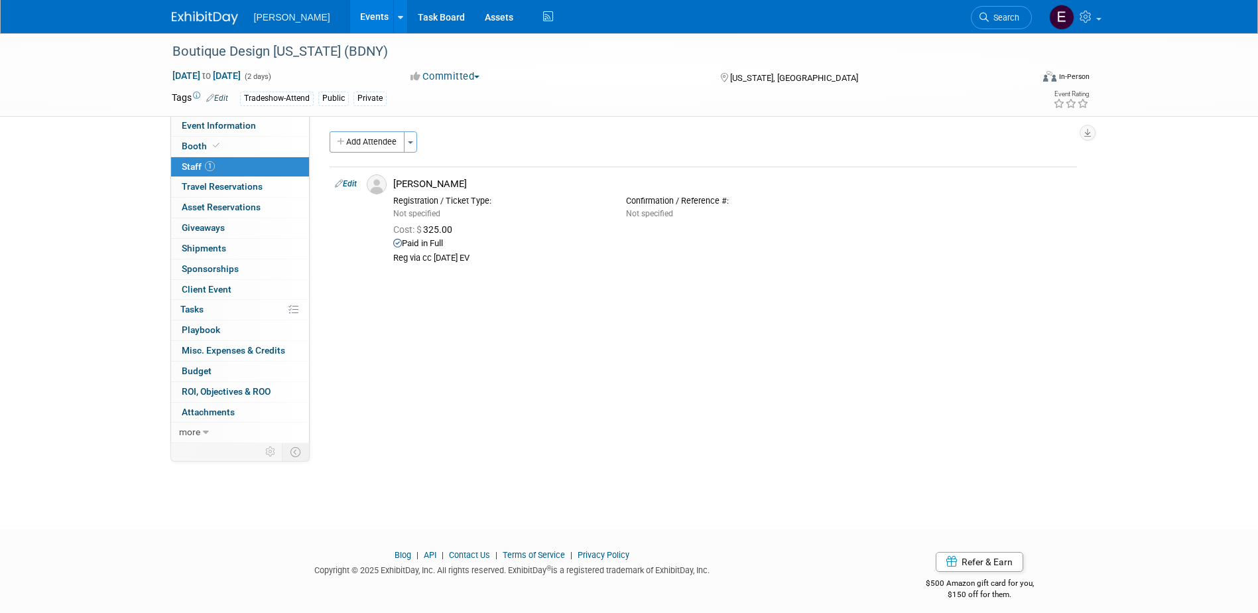
scroll to position [0, 0]
click at [386, 133] on div "Event Website: Edit https://bdny.com/ https://bdny.com/ Save Cancel Event Venue…" at bounding box center [698, 279] width 777 height 327
click at [379, 141] on button "Add Attendee" at bounding box center [367, 144] width 75 height 21
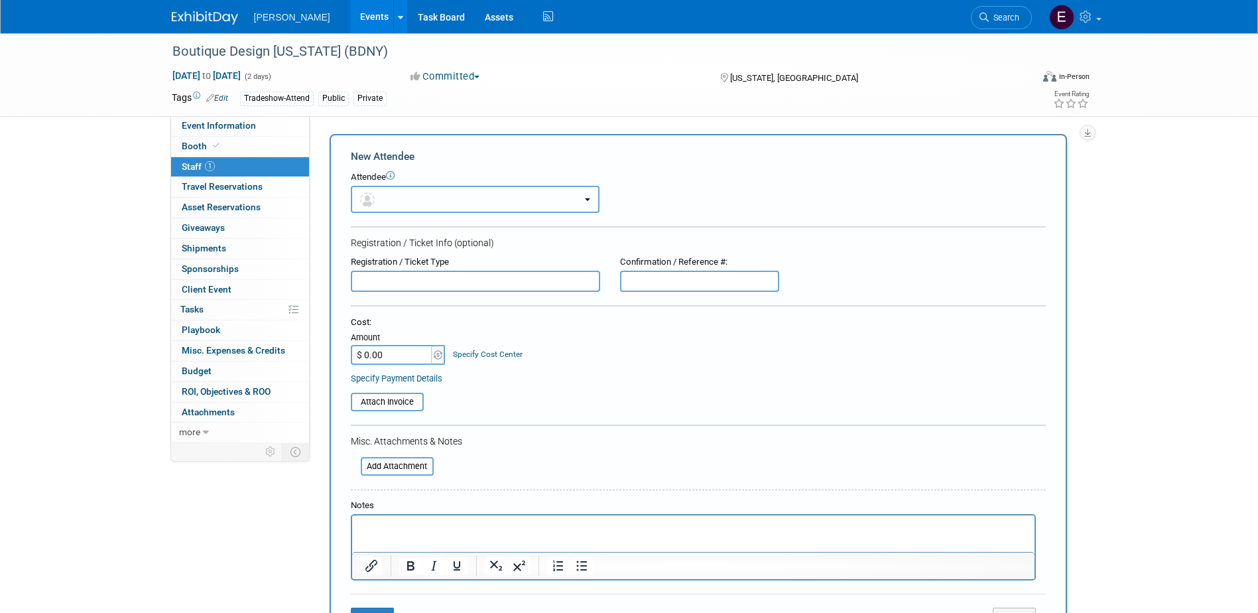
click at [415, 193] on button "button" at bounding box center [475, 199] width 249 height 27
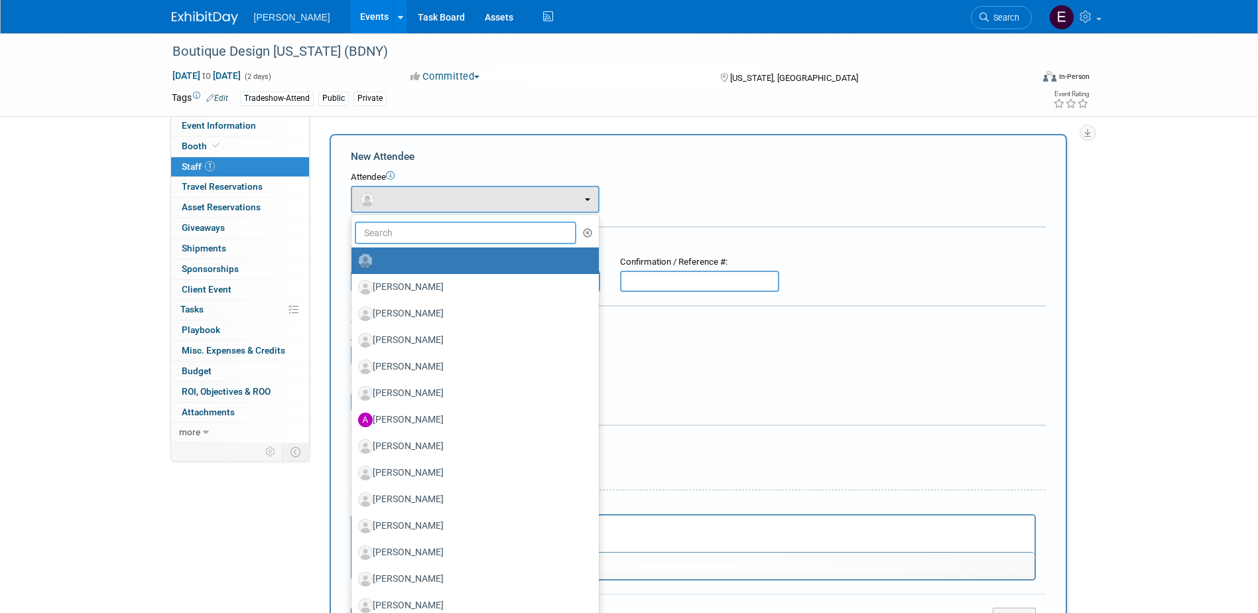
click at [413, 225] on input "text" at bounding box center [466, 233] width 222 height 23
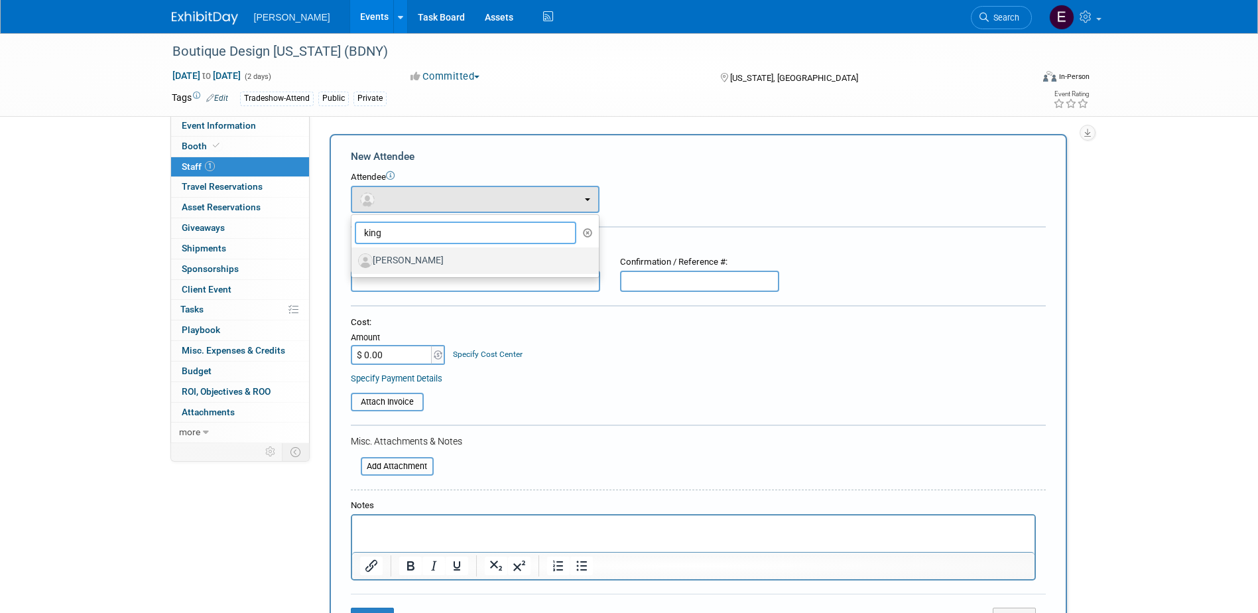
type input "king"
click at [412, 260] on label "Ashley King" at bounding box center [472, 260] width 228 height 21
click at [354, 260] on input "Ashley King" at bounding box center [349, 259] width 9 height 9
select select "41418efd-0abe-450f-95a3-8ff1a98f8201"
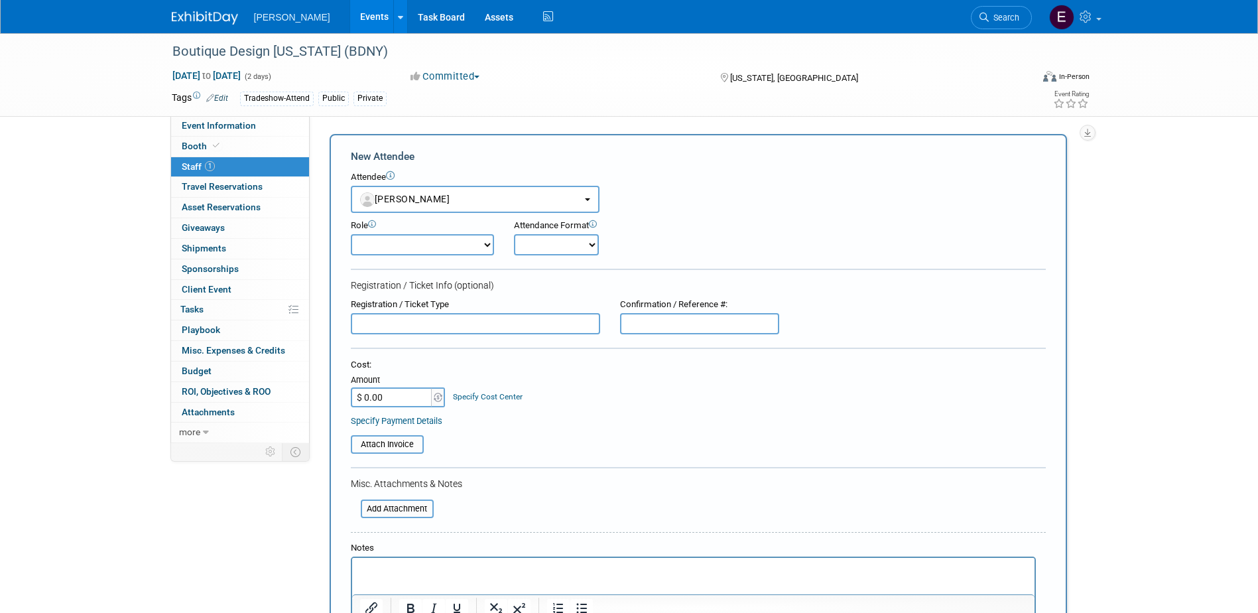
click at [367, 400] on input "$ 0.00" at bounding box center [392, 397] width 83 height 20
type input "$ 325.00"
click at [484, 391] on div "Specify Cost Center" at bounding box center [488, 390] width 70 height 25
click at [484, 395] on link "Specify Cost Center" at bounding box center [488, 396] width 70 height 9
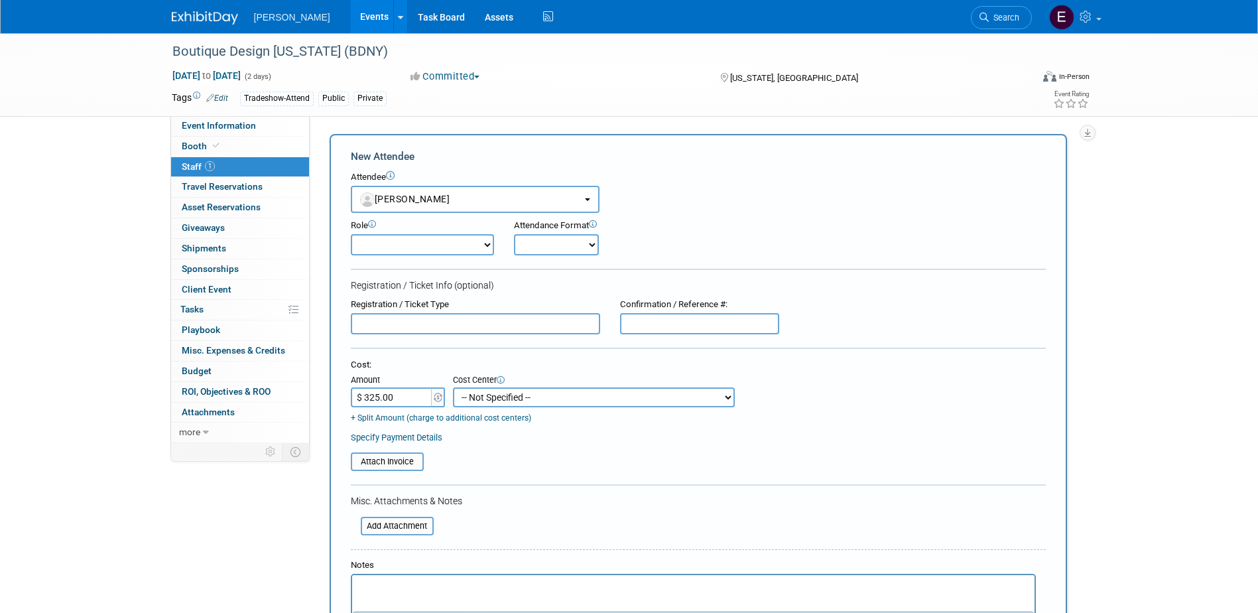
click at [476, 394] on select "-- Not Specified -- Advisory Services - Expenses_1001.502 Aerial Acquisition - …" at bounding box center [594, 397] width 282 height 20
select select "18966453"
click at [453, 387] on select "-- Not Specified -- Advisory Services - Expenses_1001.502 Aerial Acquisition - …" at bounding box center [594, 397] width 282 height 20
click at [398, 440] on link "Specify Payment Details" at bounding box center [397, 437] width 92 height 10
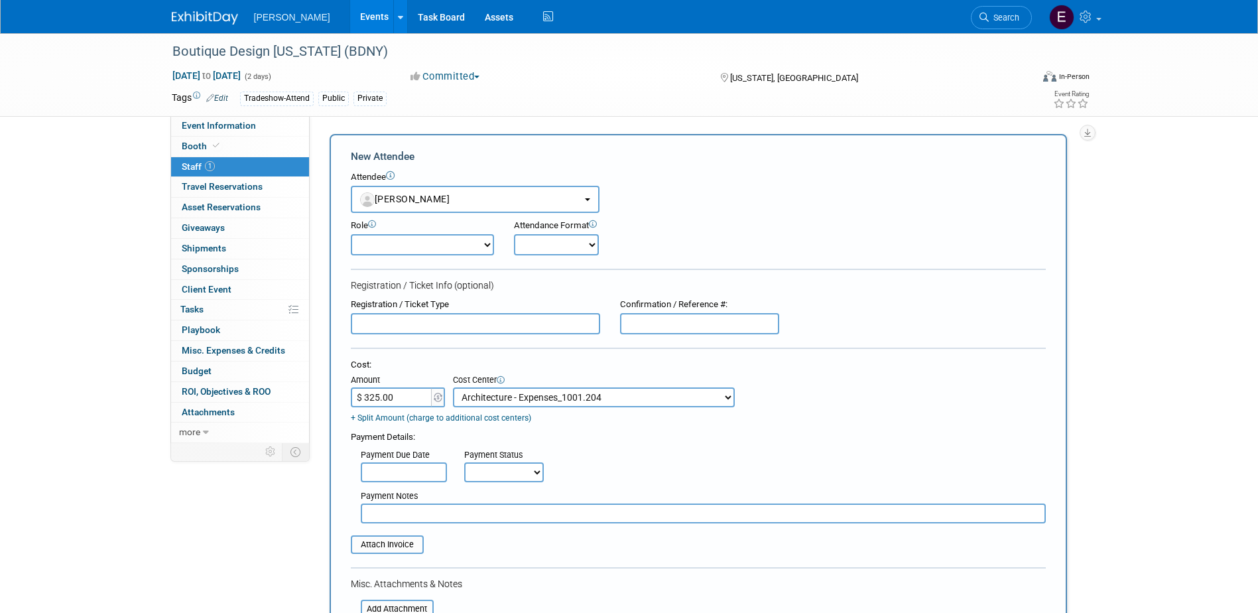
drag, startPoint x: 499, startPoint y: 473, endPoint x: 496, endPoint y: 484, distance: 10.9
click at [499, 473] on select "Not Paid Yet Partially Paid Paid in Full" at bounding box center [504, 472] width 80 height 20
select select "1"
click at [464, 464] on select "Not Paid Yet Partially Paid Paid in Full" at bounding box center [504, 472] width 80 height 20
click at [477, 509] on input "text" at bounding box center [703, 513] width 685 height 20
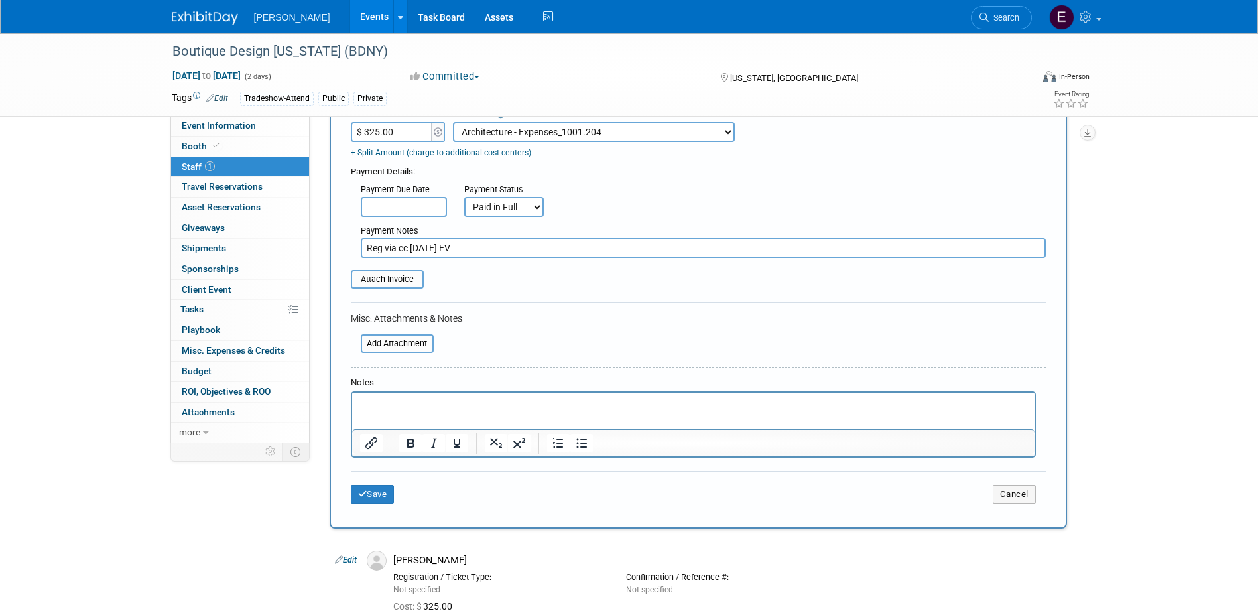
type input "Reg via cc 10/10/25 EV"
click at [374, 493] on button "Save" at bounding box center [373, 494] width 44 height 19
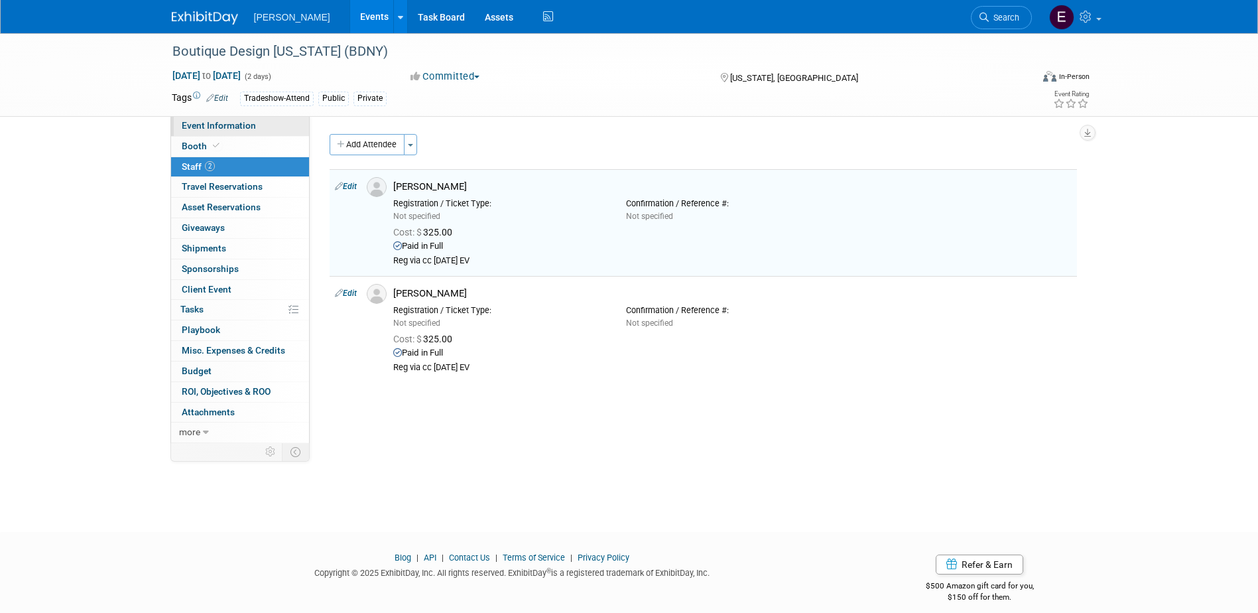
click at [239, 122] on span "Event Information" at bounding box center [219, 125] width 74 height 11
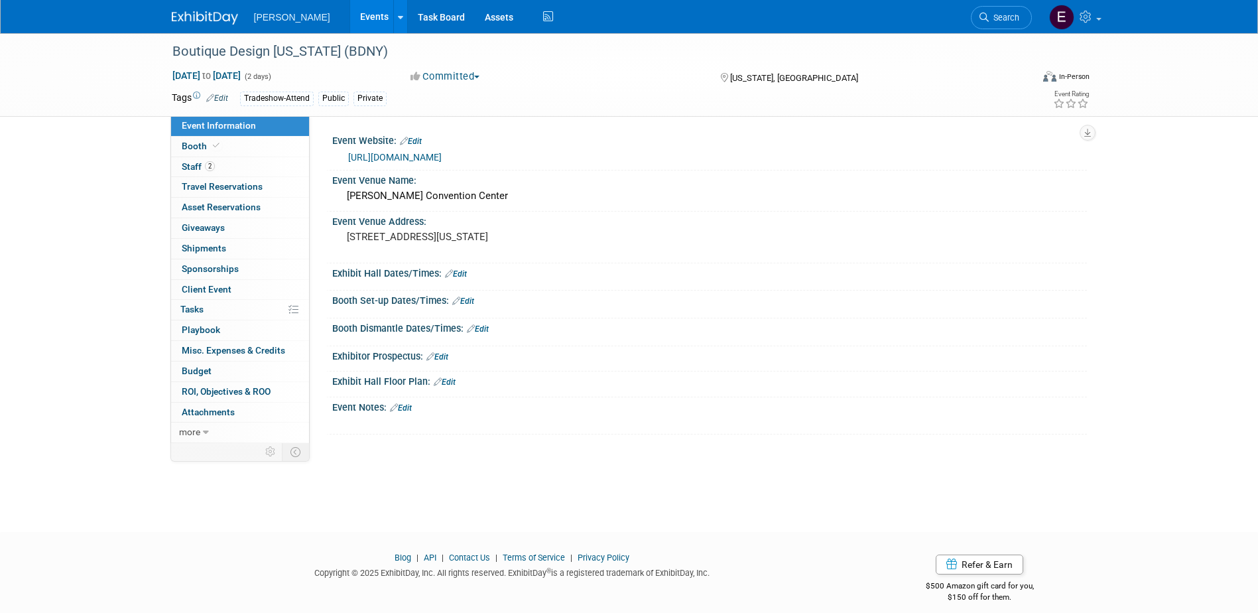
click at [350, 14] on link "Events" at bounding box center [374, 16] width 48 height 33
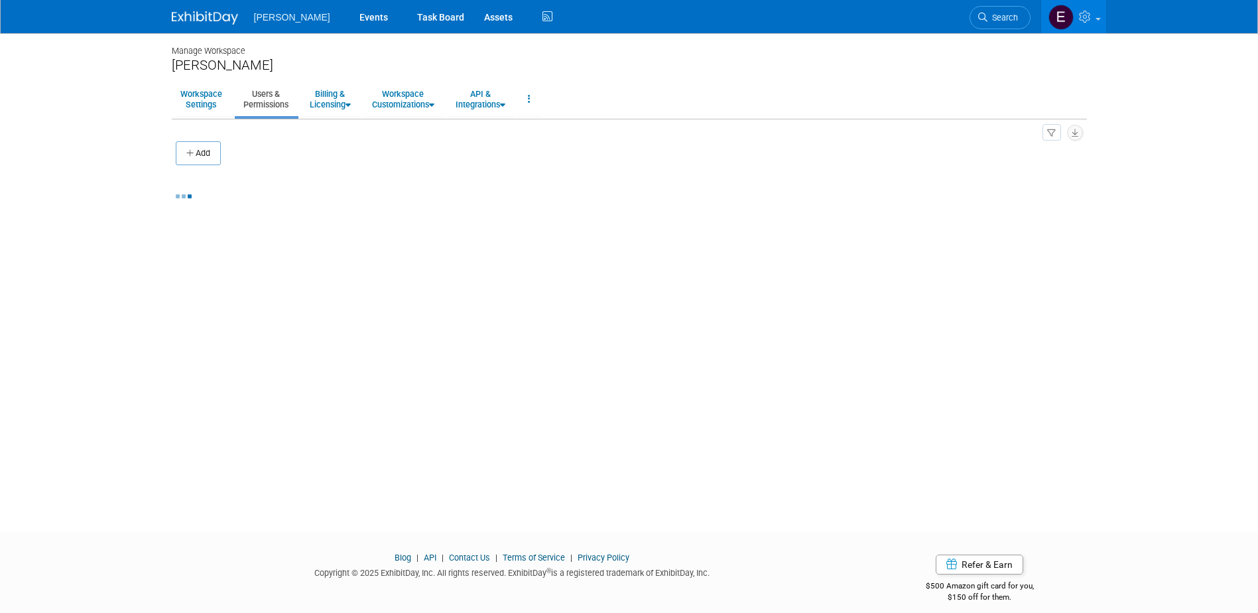
click at [207, 147] on button "Add" at bounding box center [198, 153] width 45 height 24
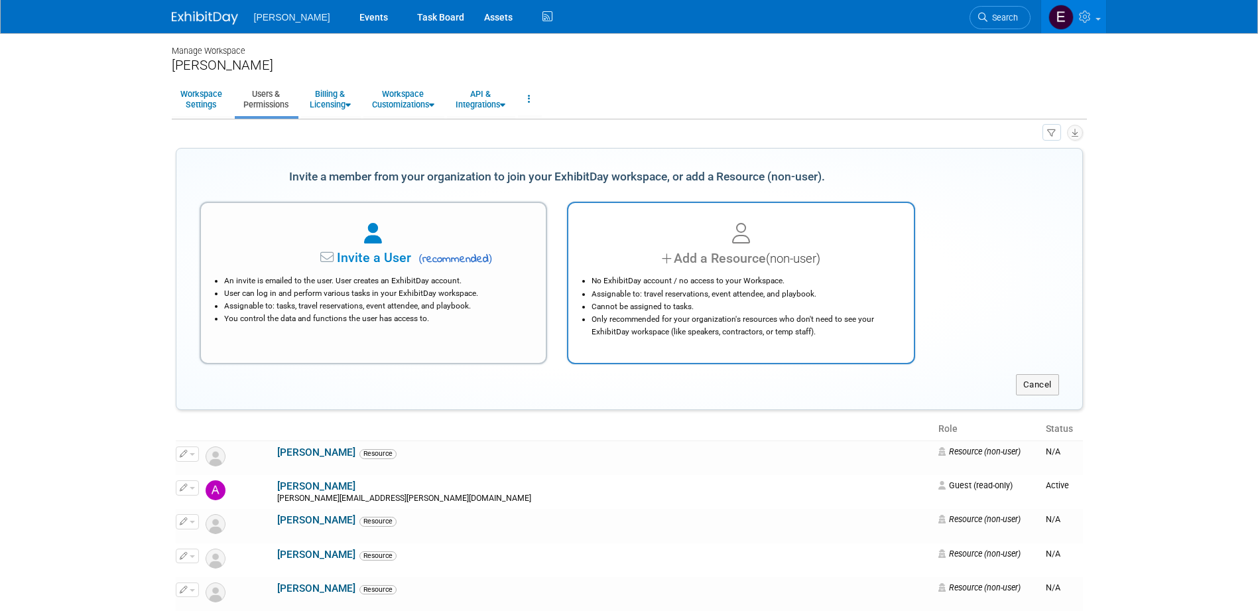
click at [815, 308] on li "Cannot be assigned to tasks." at bounding box center [745, 306] width 306 height 13
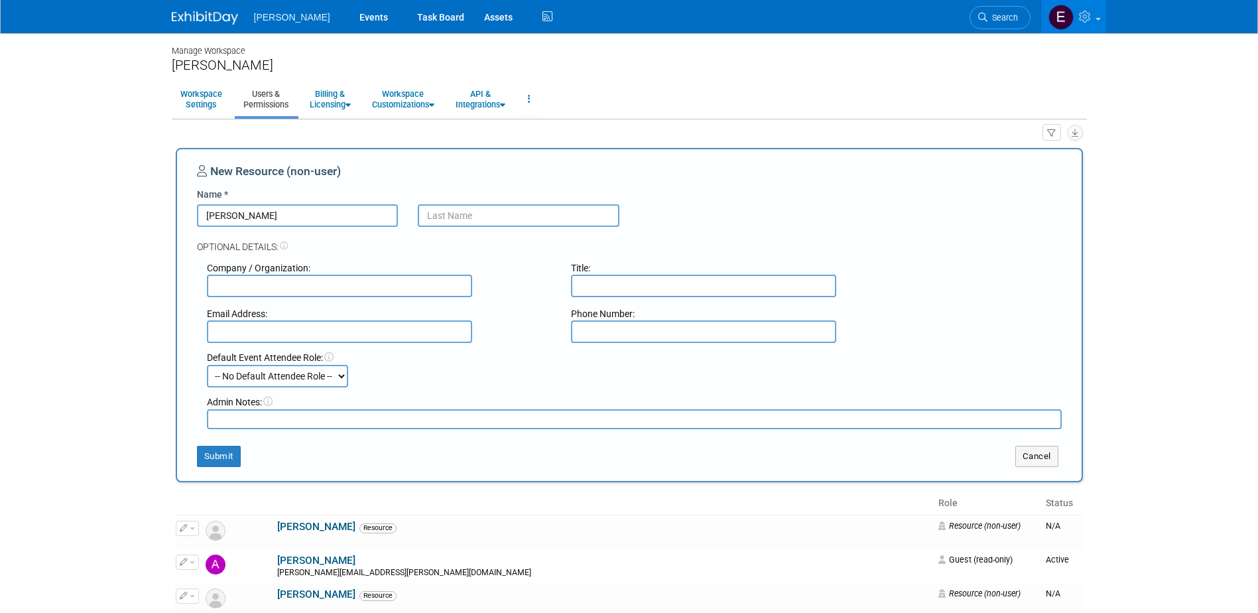
type input "Ashley"
type input "King"
click at [211, 461] on button "Submit" at bounding box center [219, 456] width 44 height 21
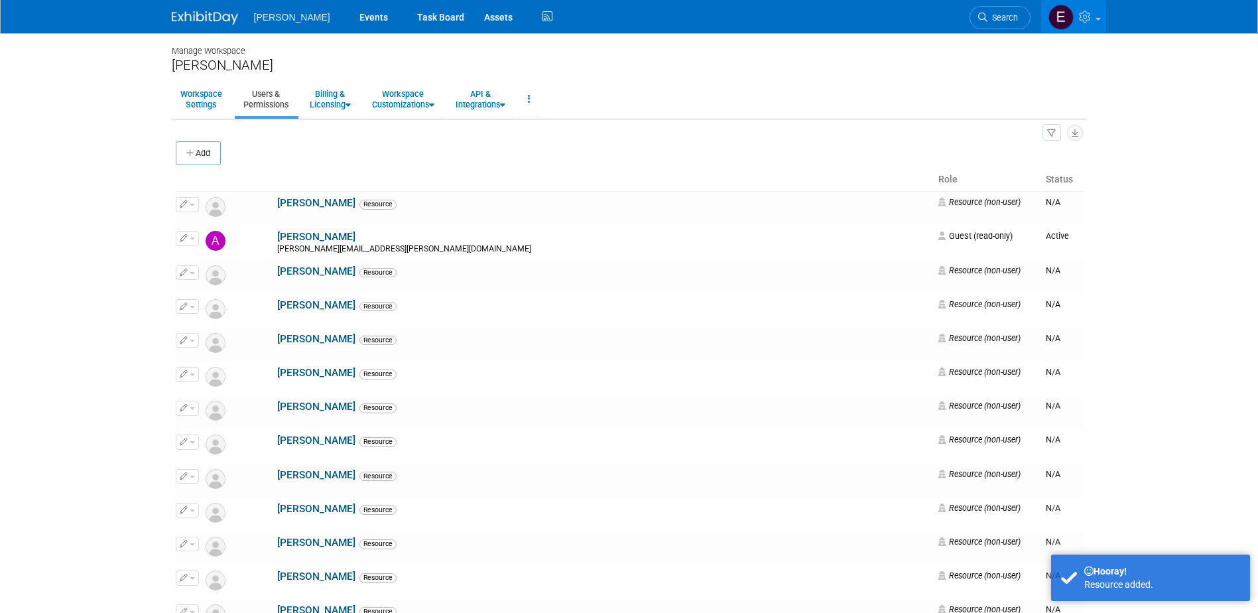
click at [1077, 11] on link at bounding box center [1073, 16] width 65 height 33
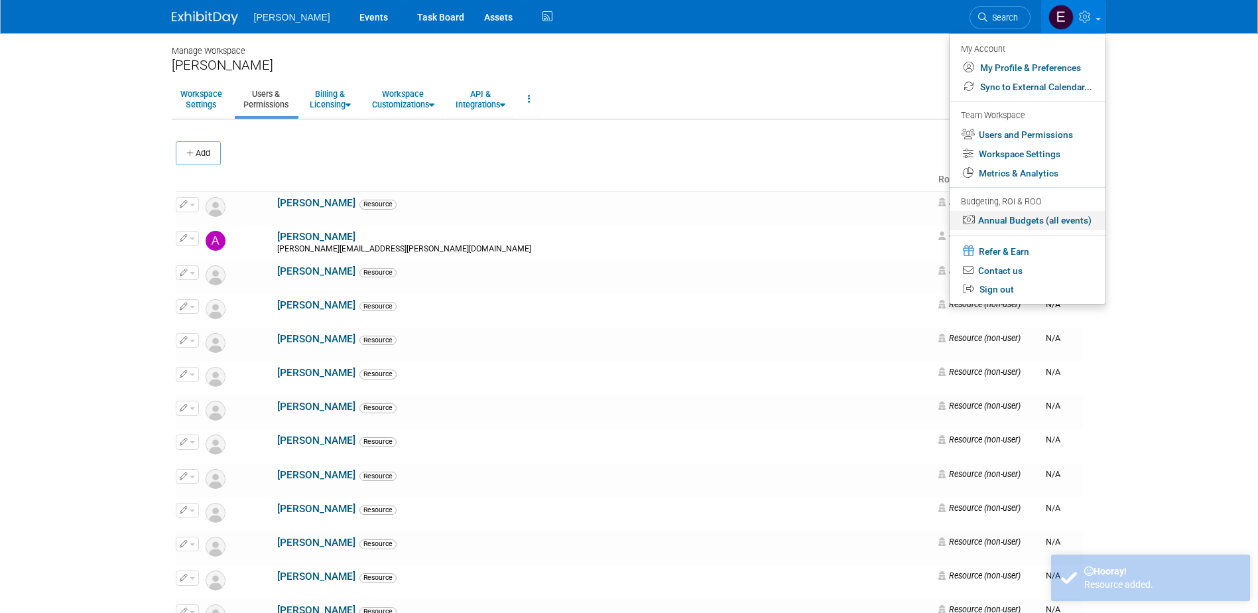
click at [1030, 222] on link "Annual Budgets (all events)" at bounding box center [1028, 220] width 156 height 19
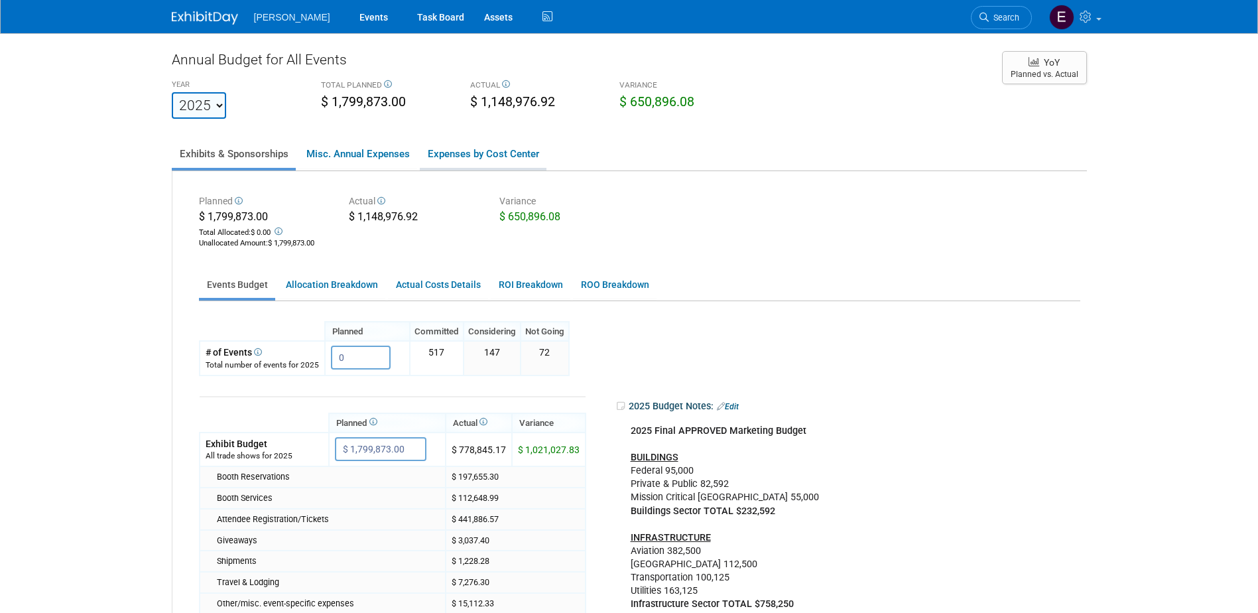
click at [499, 152] on link "Expenses by Cost Center" at bounding box center [483, 154] width 127 height 28
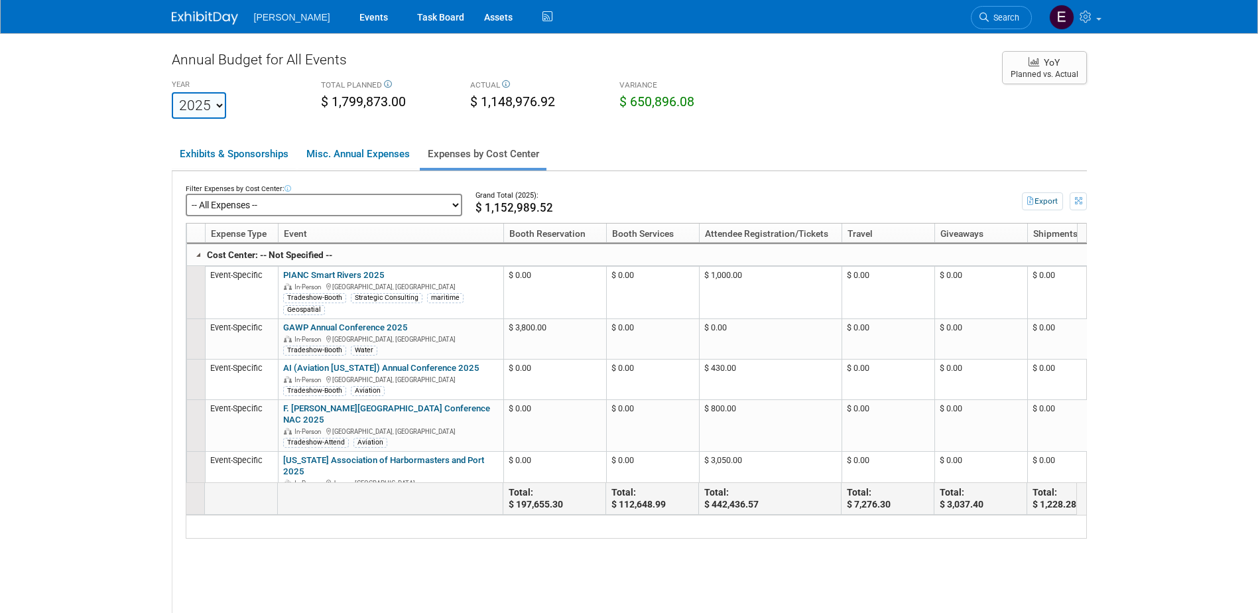
click at [377, 205] on select "-- All Expenses -- -- Cost Center Not Specified -- Advisory Services - Expenses…" at bounding box center [324, 205] width 277 height 23
click at [1109, 6] on div "Woolpert Events Task Board Assets" at bounding box center [629, 17] width 1258 height 34
click at [1092, 10] on link at bounding box center [1074, 16] width 65 height 33
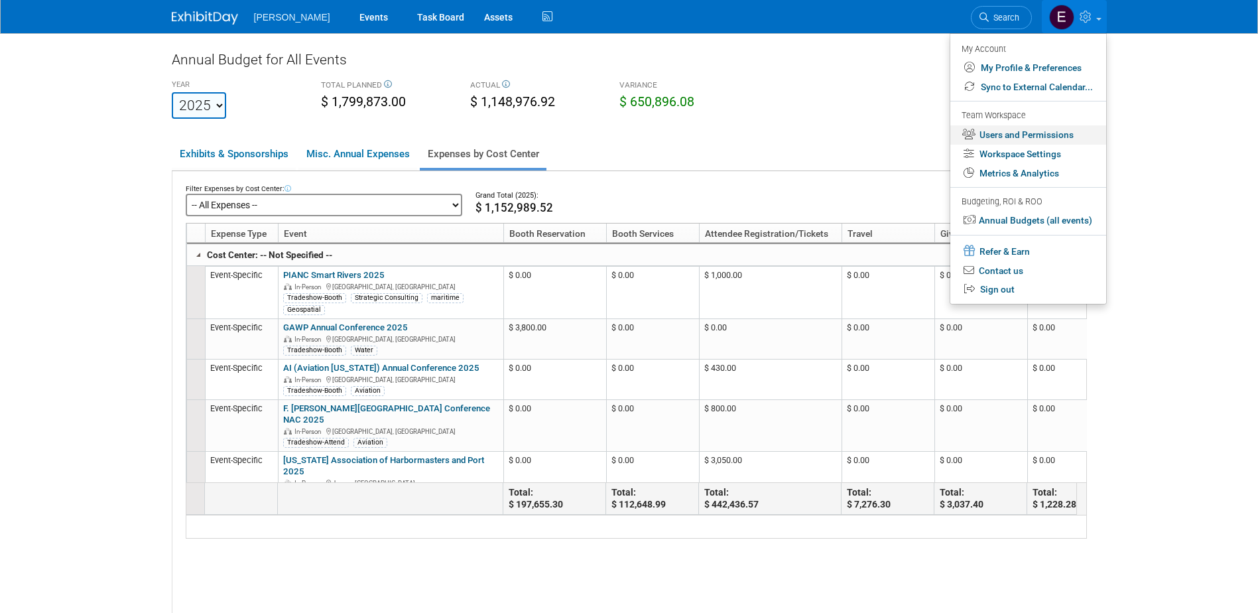
click at [1045, 129] on link "Users and Permissions" at bounding box center [1028, 134] width 156 height 19
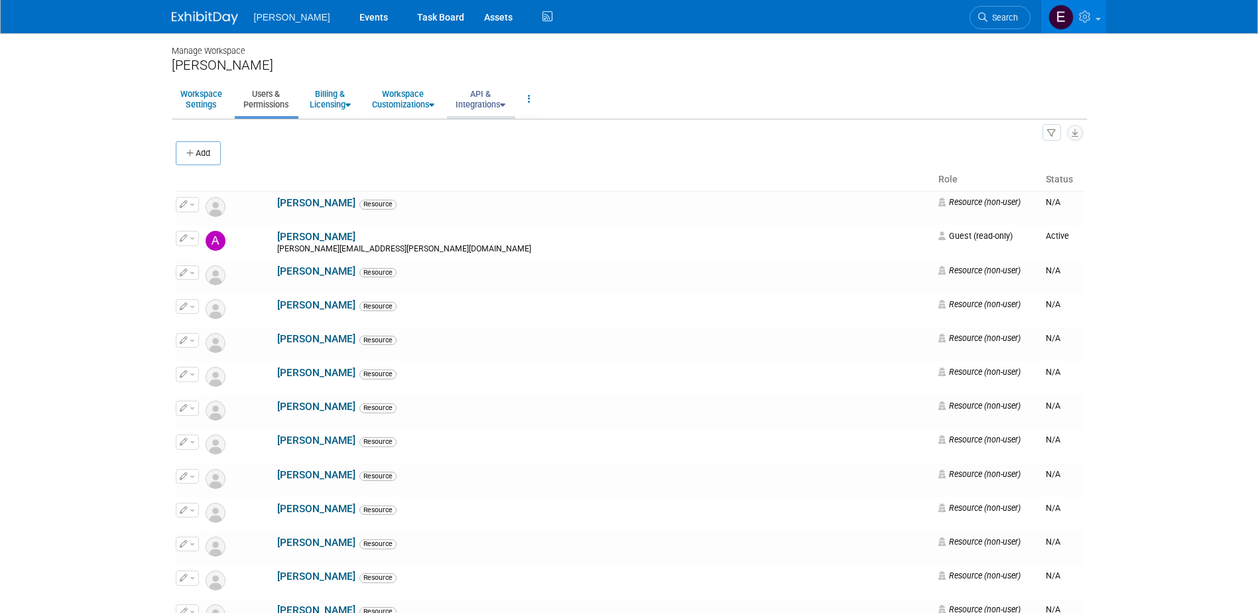
click at [478, 101] on link "API & Integrations" at bounding box center [480, 99] width 67 height 33
click at [433, 99] on link "Workspace Customizations" at bounding box center [403, 99] width 80 height 33
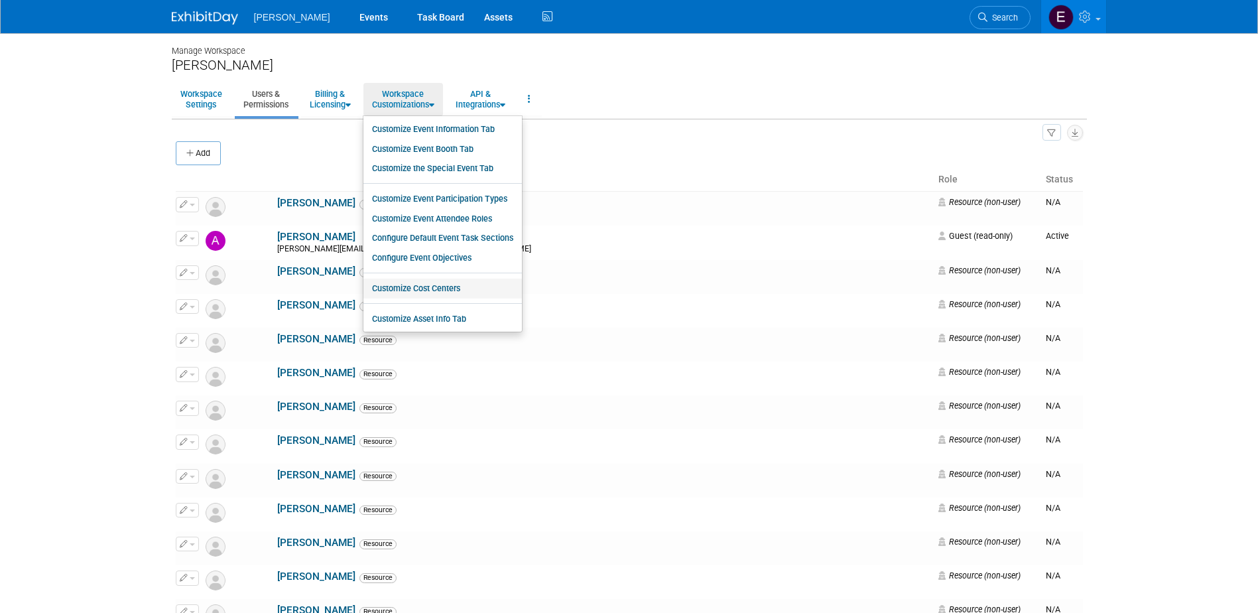
click at [402, 286] on link "Customize Cost Centers" at bounding box center [442, 289] width 159 height 20
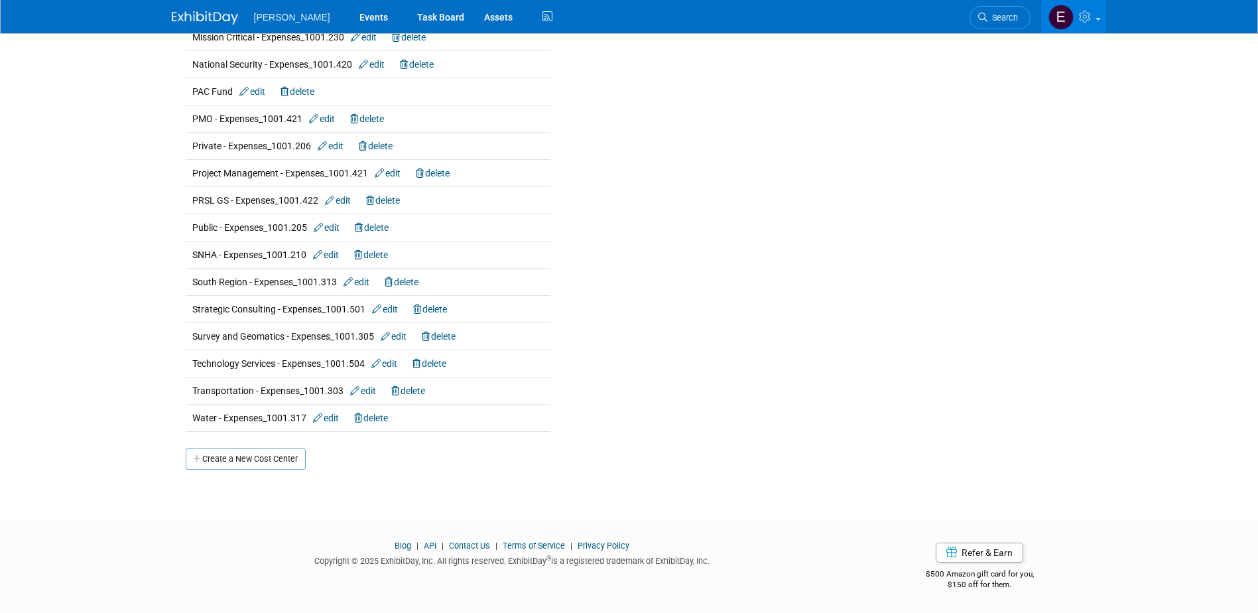
click at [233, 457] on link "Create a New Cost Center" at bounding box center [246, 458] width 120 height 21
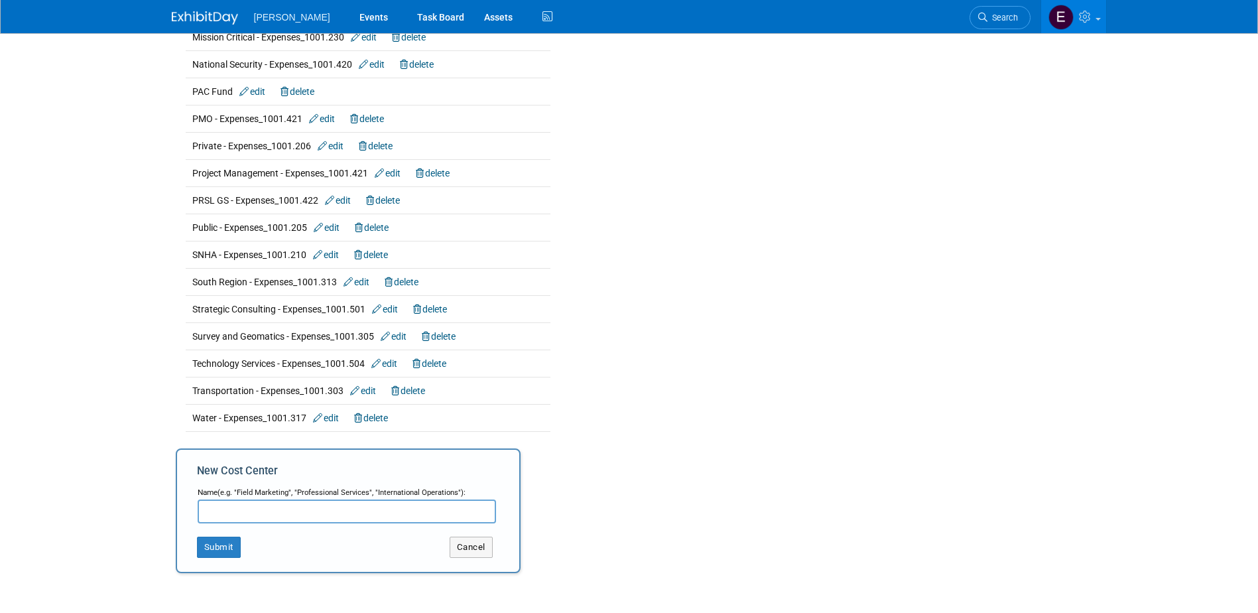
scroll to position [694, 0]
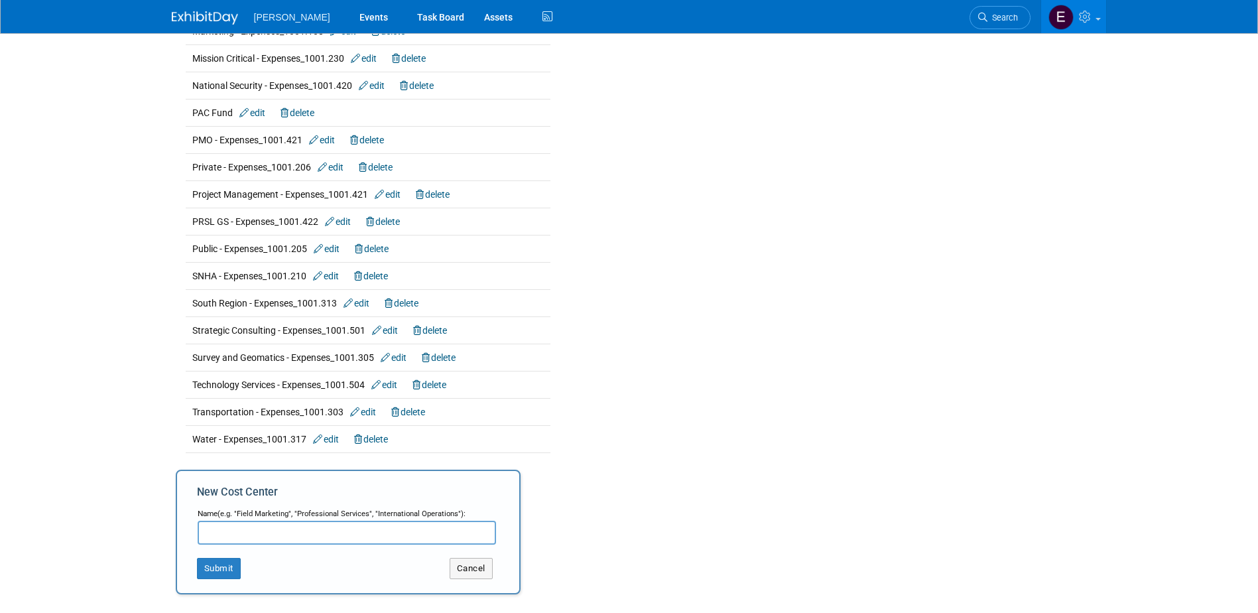
click at [269, 526] on input "text" at bounding box center [347, 533] width 298 height 24
paste input "Architecture"
type input "Architecture - Expenses_1001.204"
click at [214, 564] on button "Submit" at bounding box center [219, 568] width 44 height 21
